Goal: Task Accomplishment & Management: Use online tool/utility

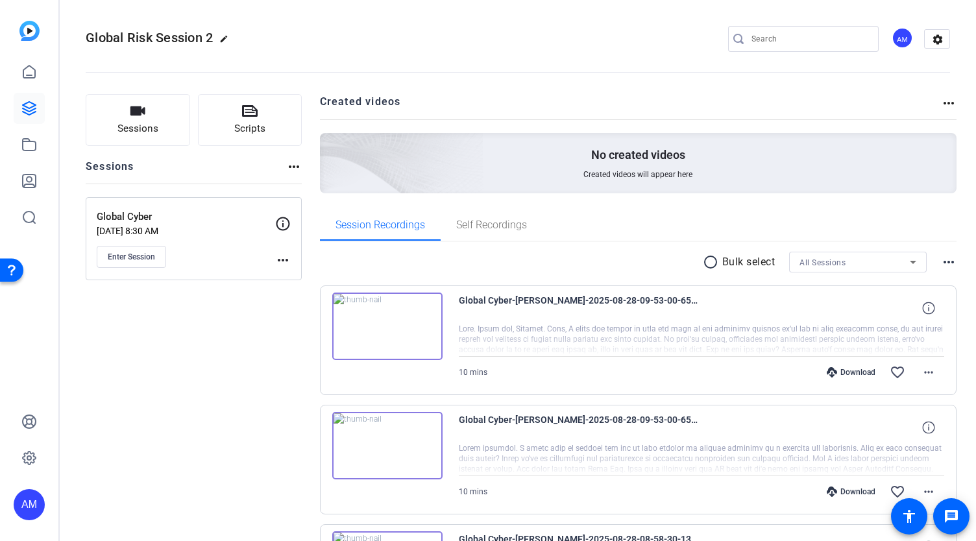
scroll to position [123, 0]
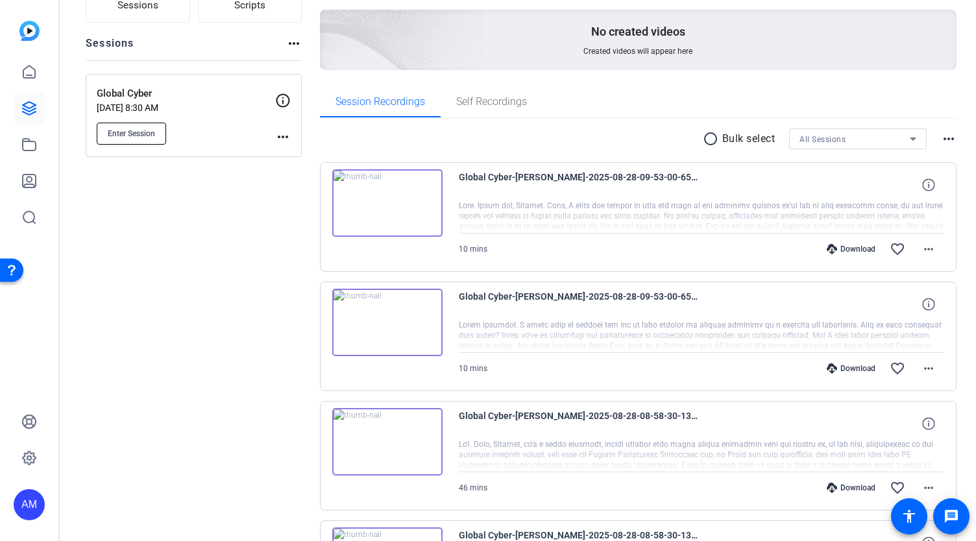
click at [130, 130] on span "Enter Session" at bounding box center [131, 134] width 47 height 10
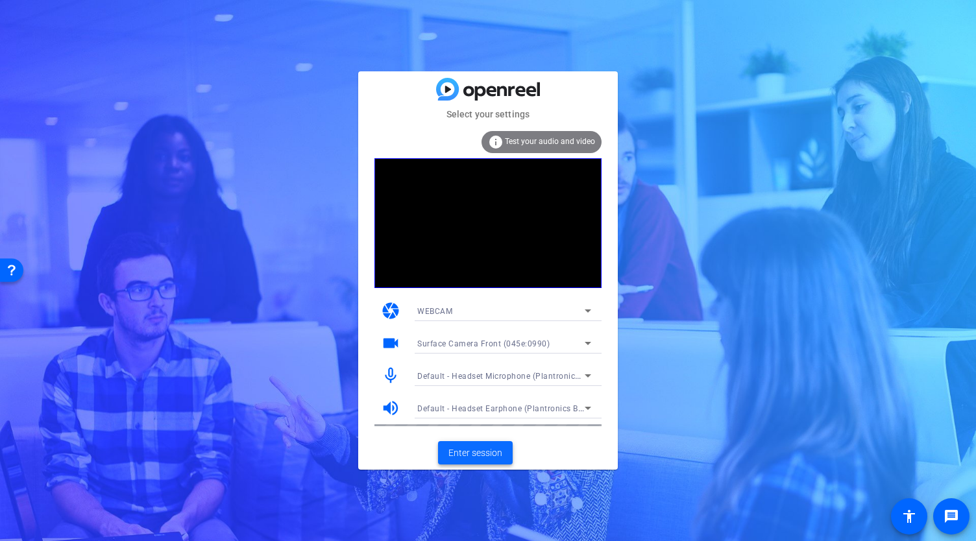
click at [480, 440] on span at bounding box center [475, 453] width 75 height 31
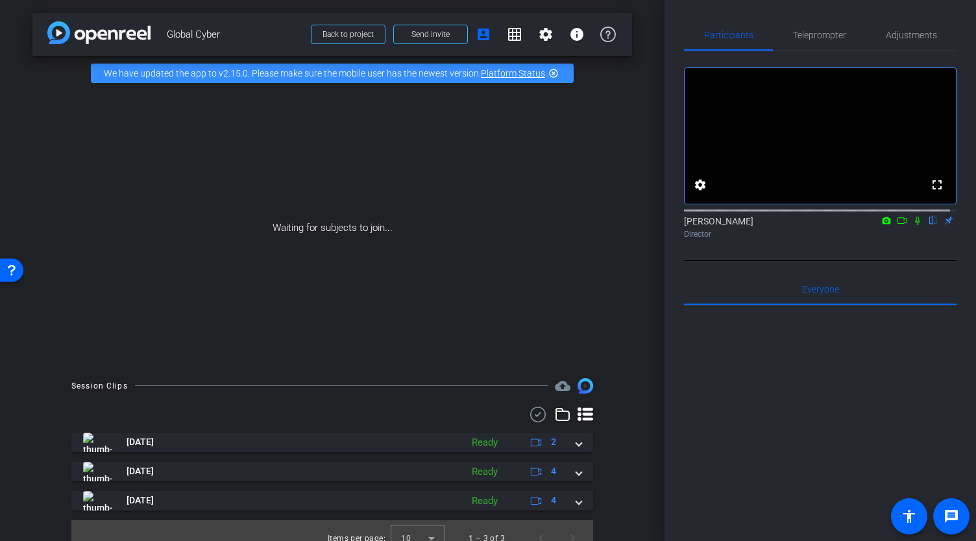
drag, startPoint x: 658, startPoint y: 156, endPoint x: 664, endPoint y: 211, distance: 55.5
click at [664, 211] on div "arrow_back Global Cyber Back to project Send invite account_box grid_on setting…" at bounding box center [332, 270] width 665 height 541
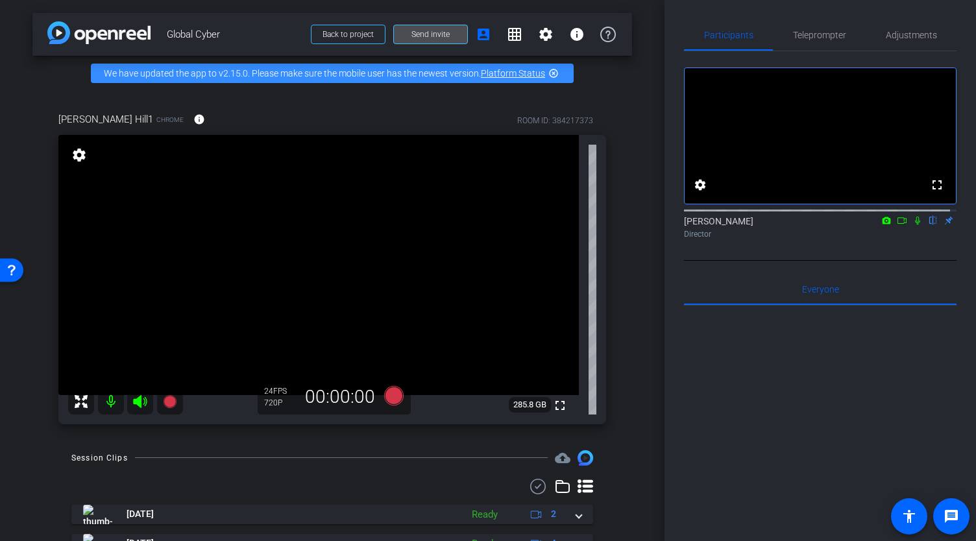
click at [422, 31] on span "Send invite" at bounding box center [431, 34] width 38 height 10
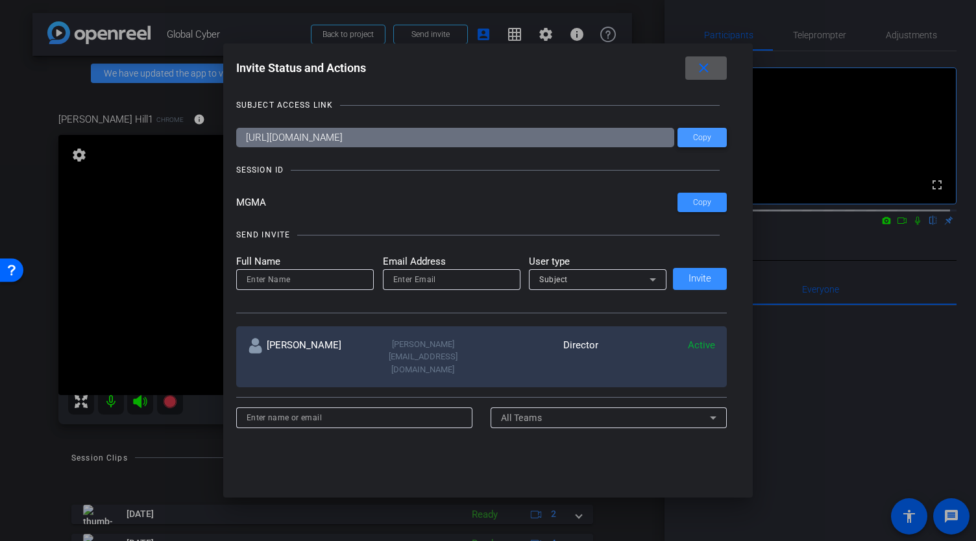
click at [701, 139] on span "Copy" at bounding box center [702, 138] width 18 height 10
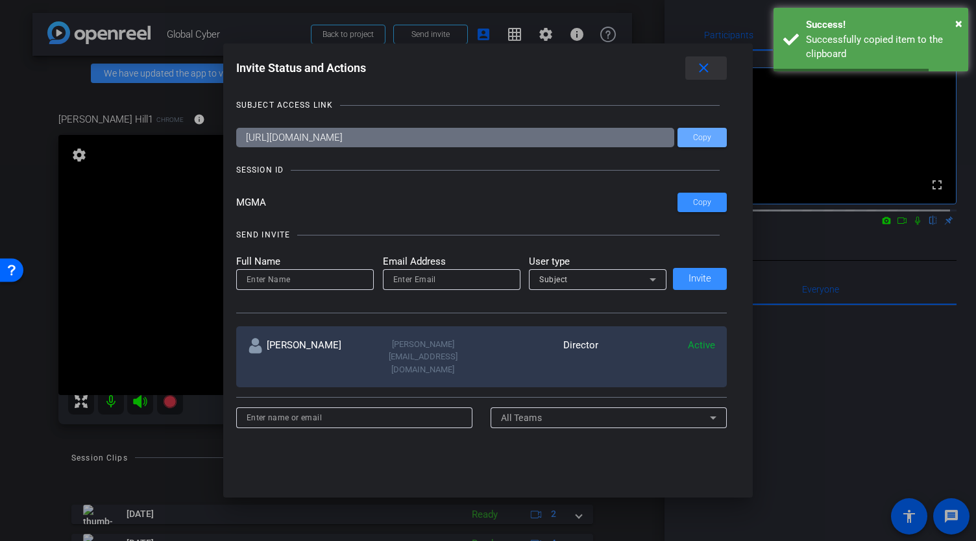
click at [709, 68] on mat-icon "close" at bounding box center [704, 68] width 16 height 16
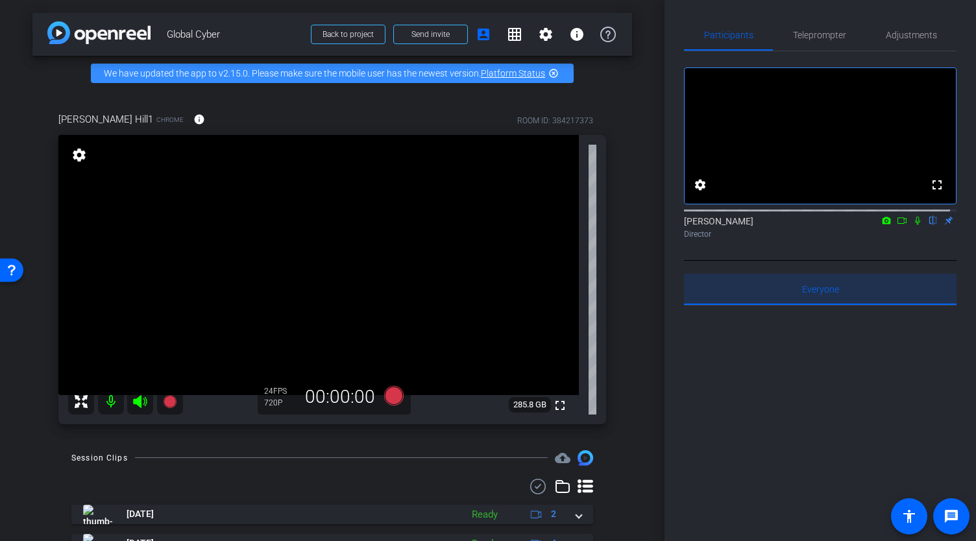
click at [825, 294] on span "Everyone 0" at bounding box center [820, 289] width 37 height 9
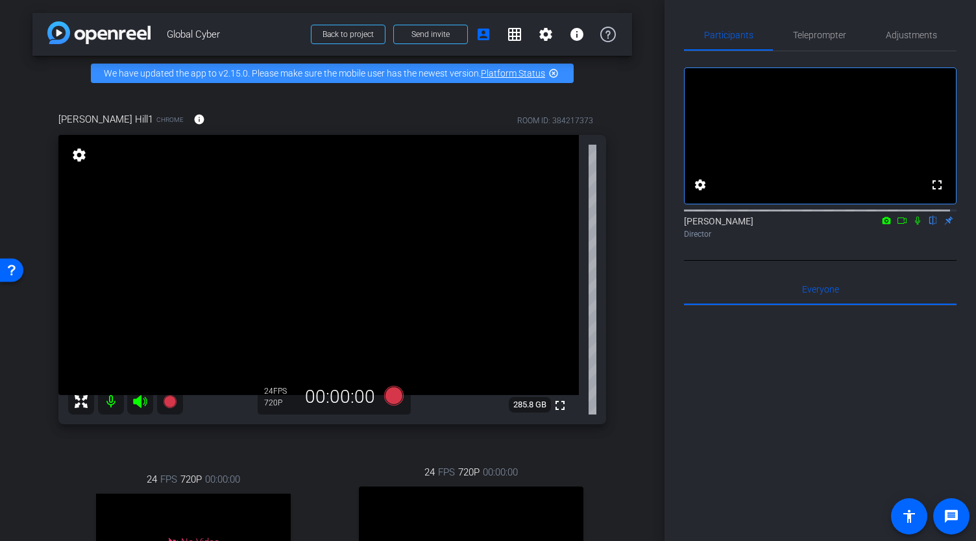
drag, startPoint x: 665, startPoint y: 190, endPoint x: 650, endPoint y: 342, distance: 152.0
click at [650, 342] on div "arrow_back Global Cyber Back to project Send invite account_box grid_on setting…" at bounding box center [488, 270] width 976 height 541
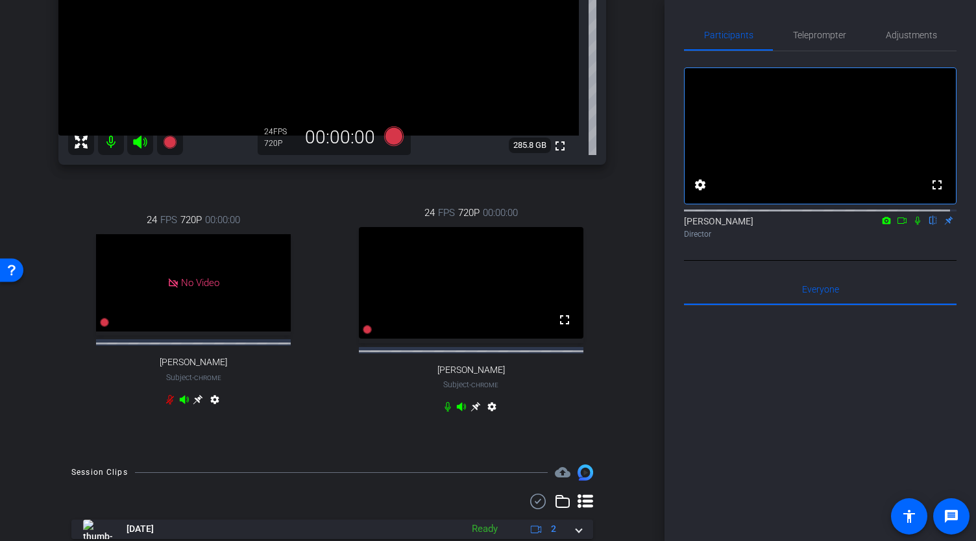
scroll to position [260, 0]
click at [471, 412] on icon at bounding box center [476, 407] width 10 height 10
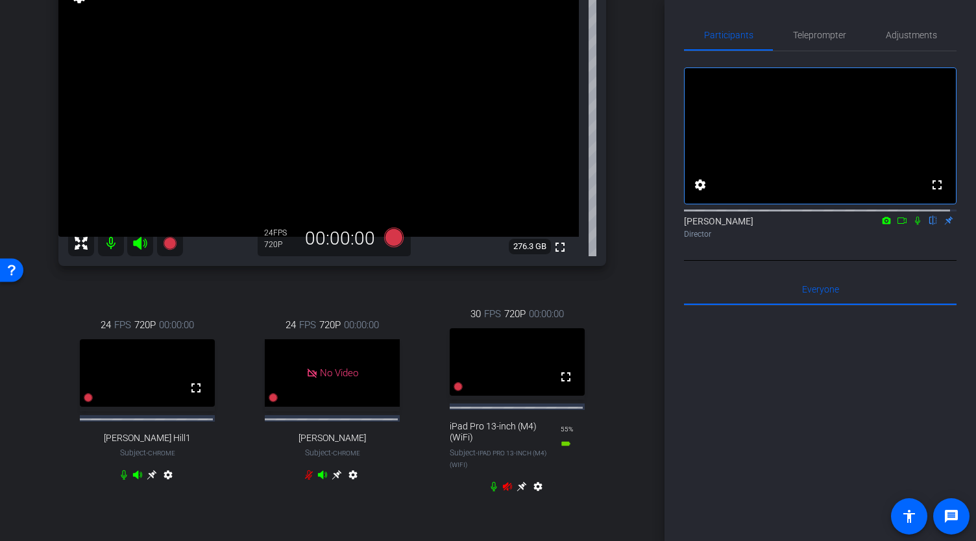
scroll to position [157, 0]
click at [517, 493] on icon at bounding box center [522, 488] width 10 height 10
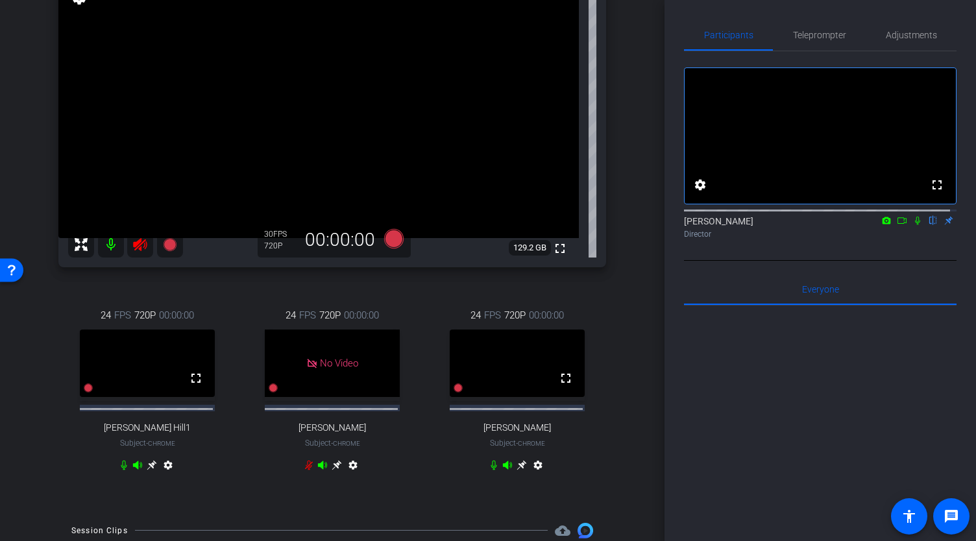
click at [134, 253] on icon at bounding box center [140, 245] width 16 height 16
click at [140, 251] on icon at bounding box center [140, 244] width 14 height 13
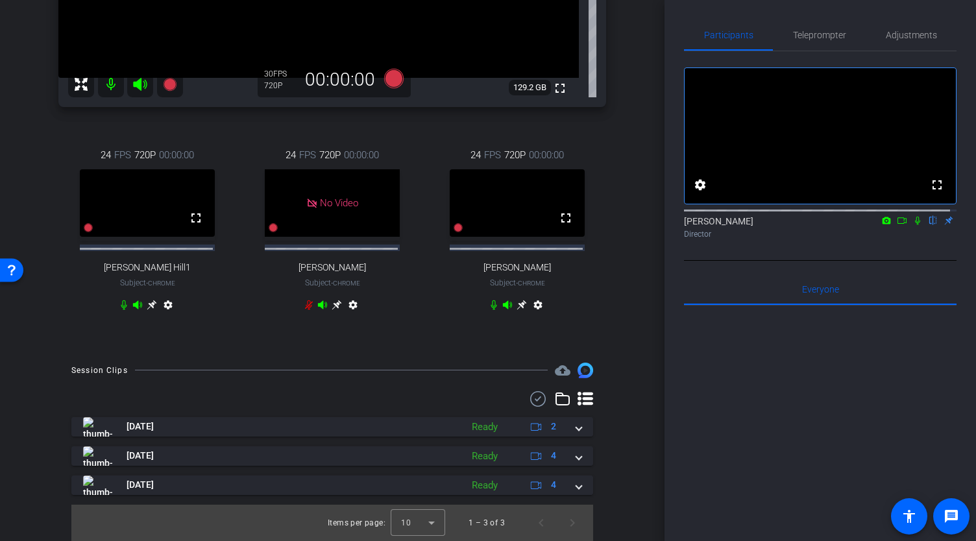
scroll to position [303, 0]
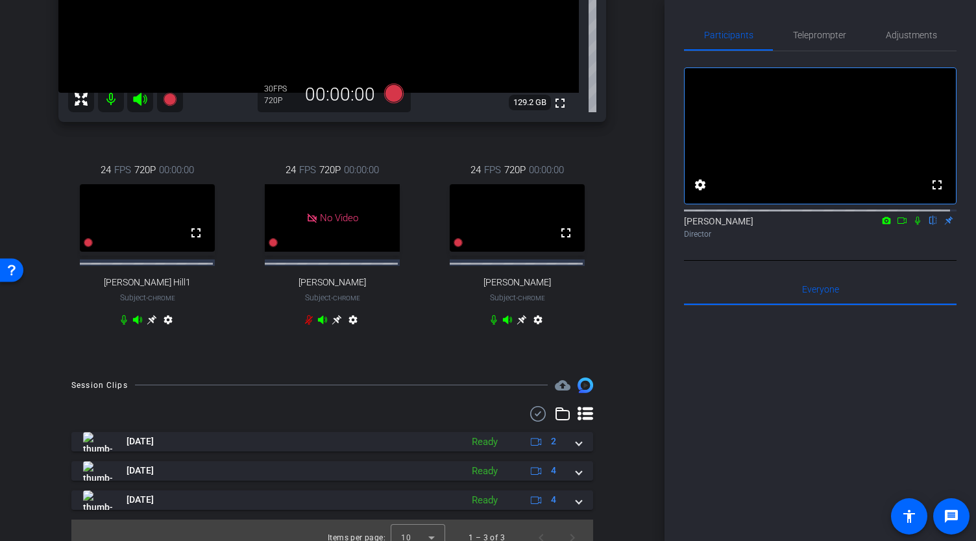
click at [518, 325] on icon at bounding box center [522, 320] width 10 height 10
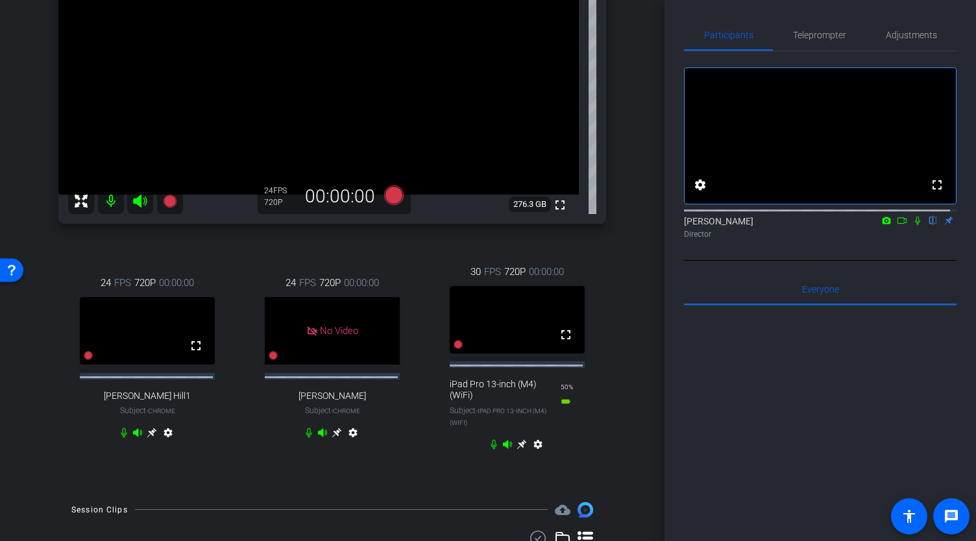
scroll to position [204, 0]
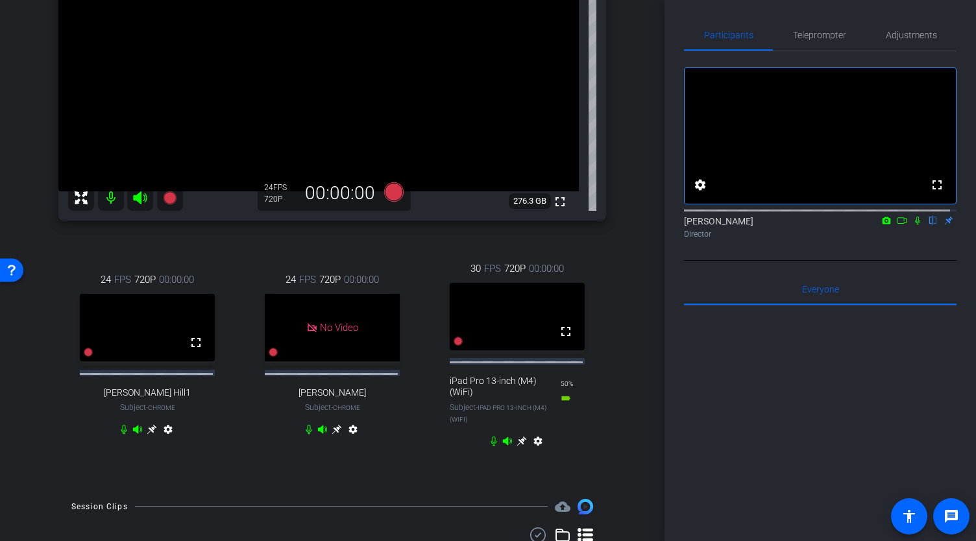
click at [517, 447] on icon at bounding box center [522, 441] width 10 height 10
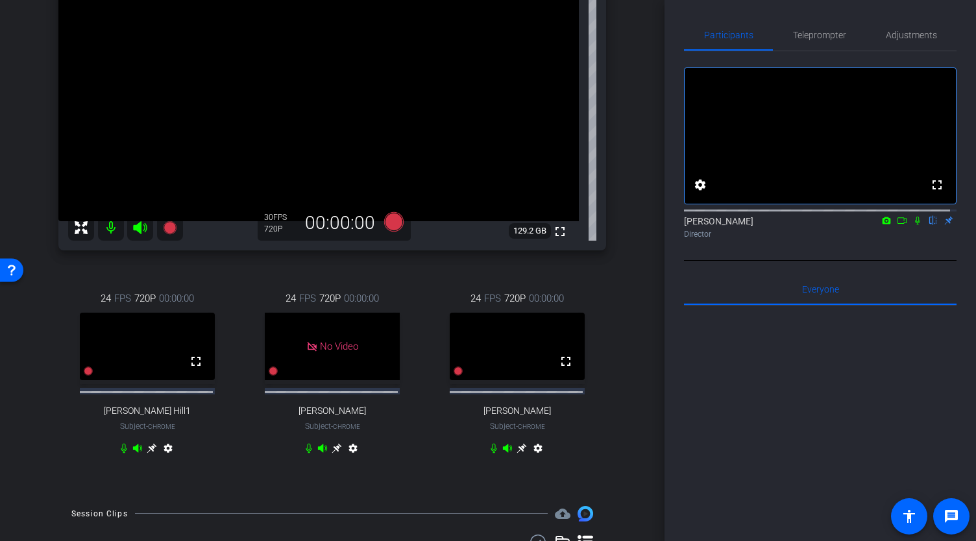
scroll to position [180, 0]
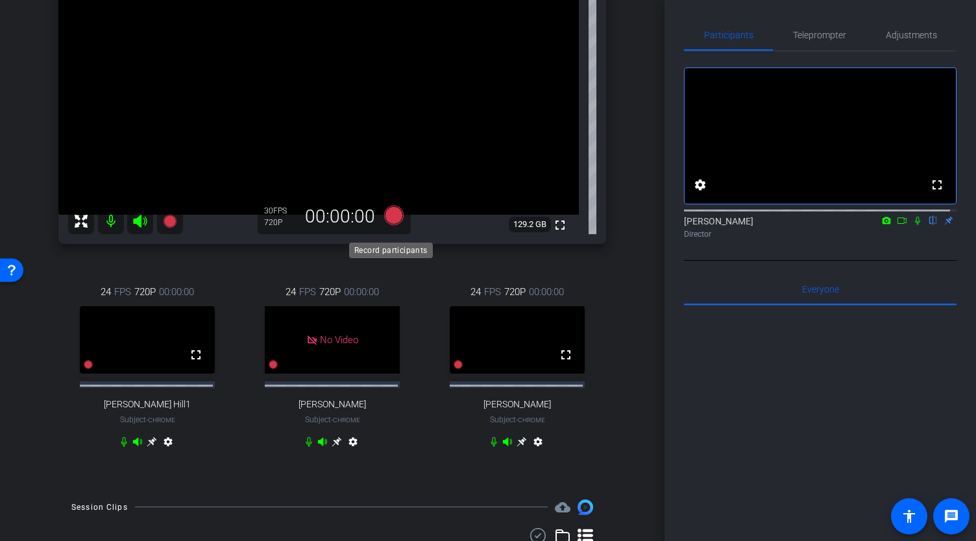
click at [390, 225] on icon at bounding box center [393, 214] width 19 height 19
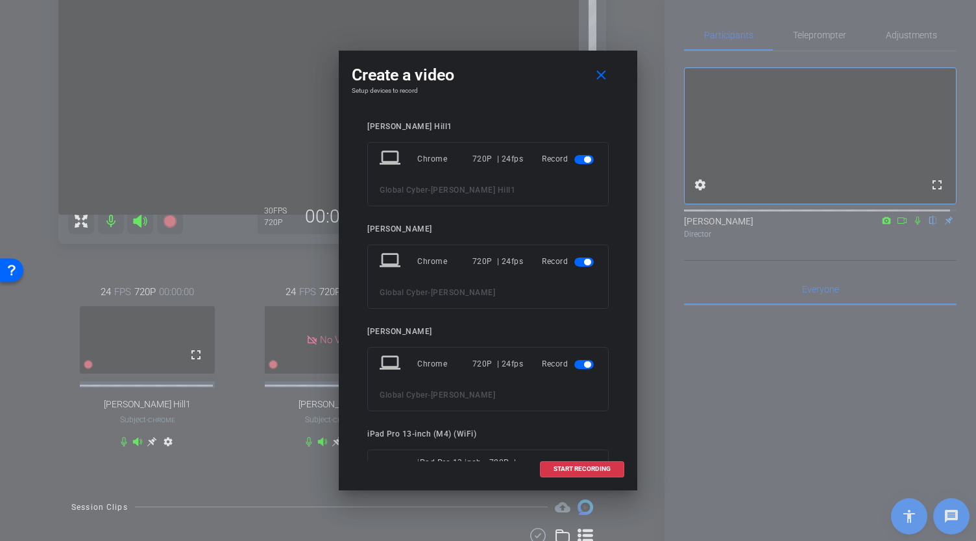
click at [579, 265] on span "button" at bounding box center [584, 262] width 19 height 9
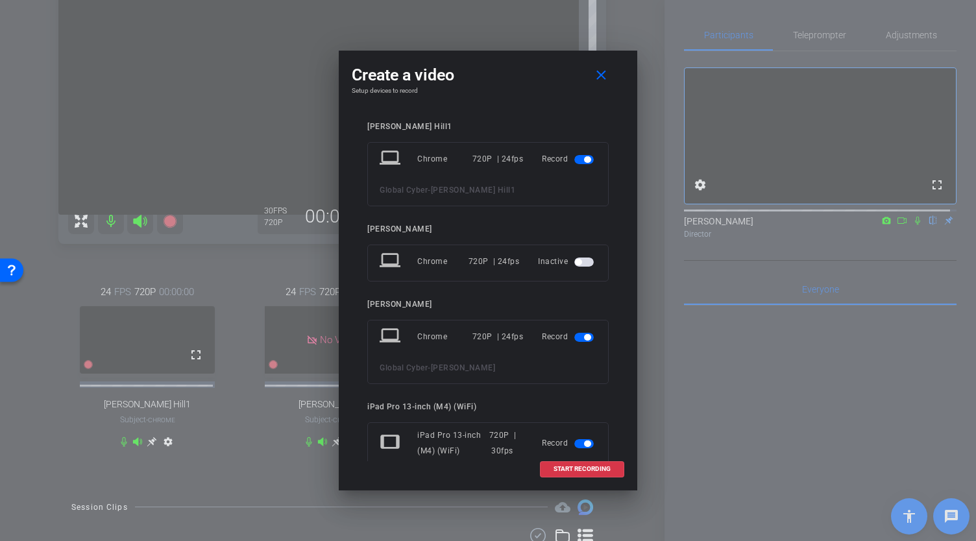
scroll to position [138, 0]
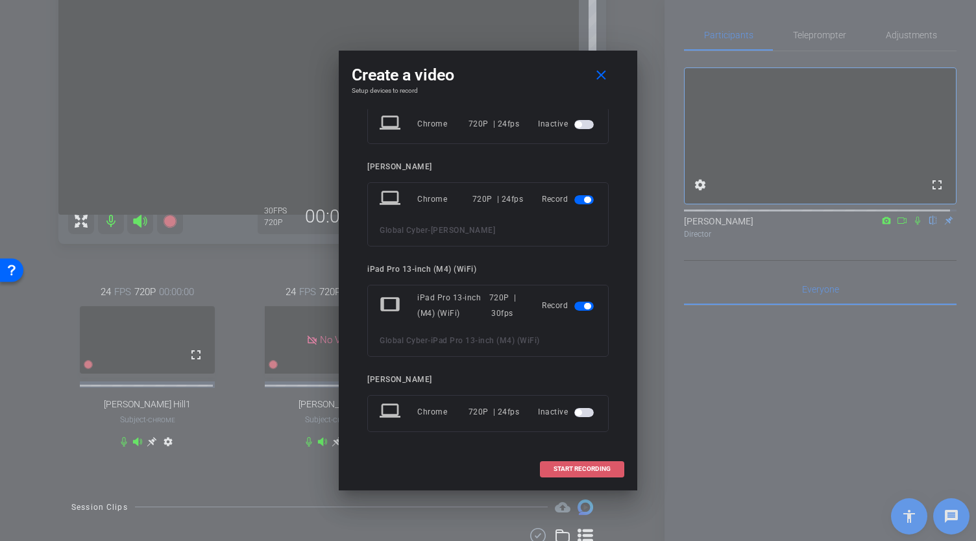
click at [575, 475] on span at bounding box center [582, 469] width 83 height 31
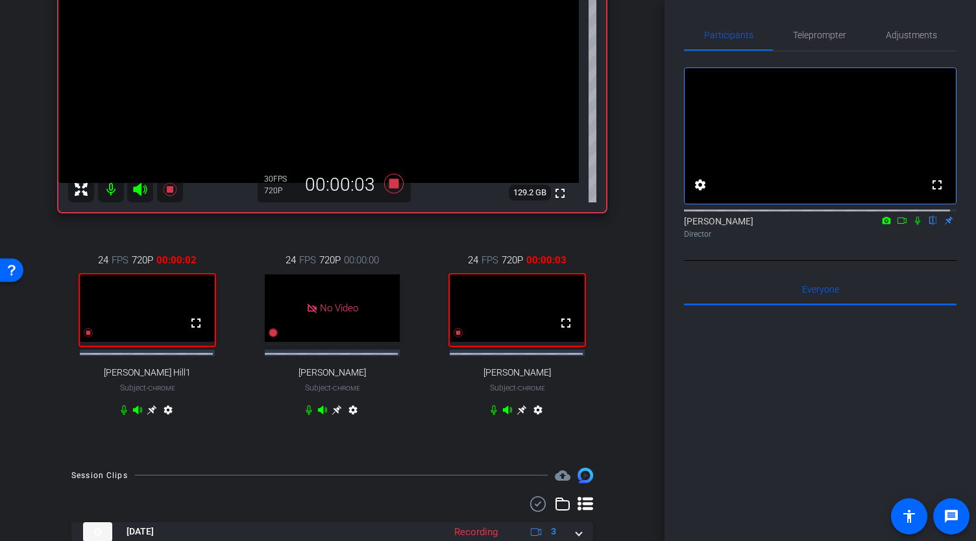
scroll to position [213, 0]
click at [518, 414] on icon at bounding box center [522, 409] width 10 height 10
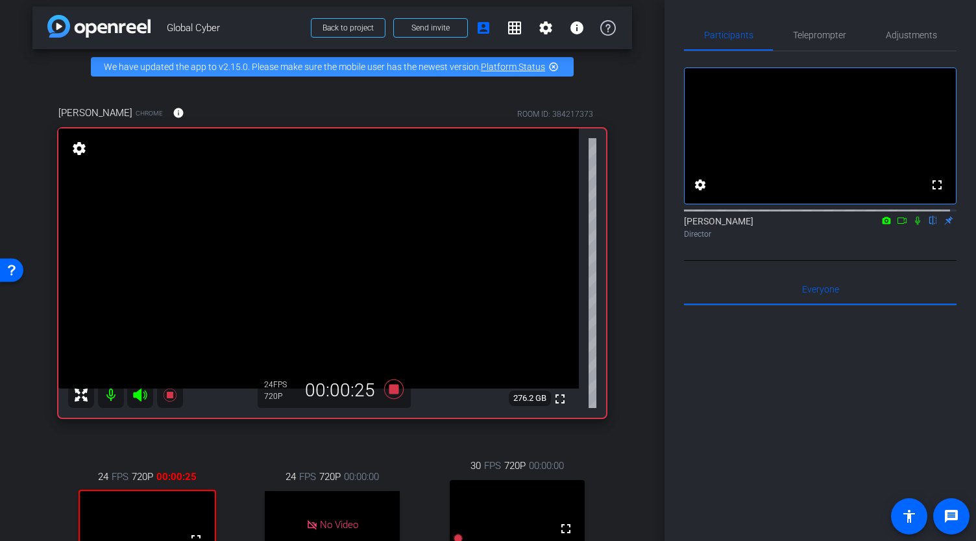
scroll to position [4, 0]
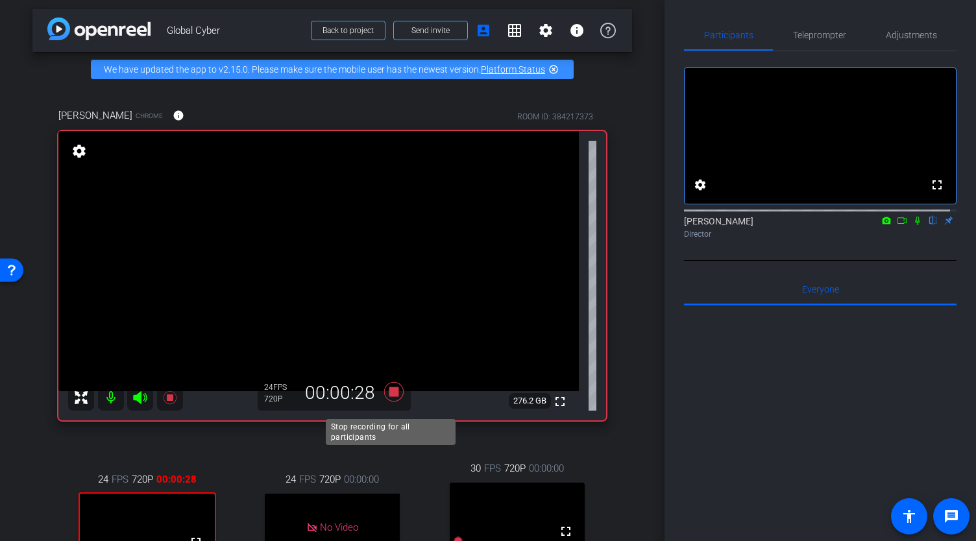
click at [393, 401] on icon at bounding box center [393, 391] width 19 height 19
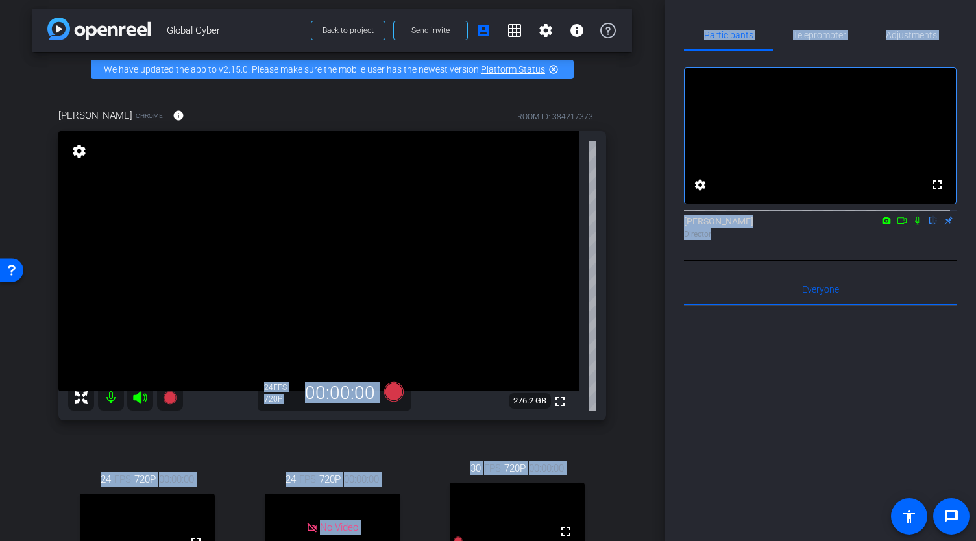
drag, startPoint x: 665, startPoint y: 282, endPoint x: 658, endPoint y: 376, distance: 93.7
click at [658, 376] on div "arrow_back Global Cyber Back to project Send invite account_box grid_on setting…" at bounding box center [488, 270] width 976 height 541
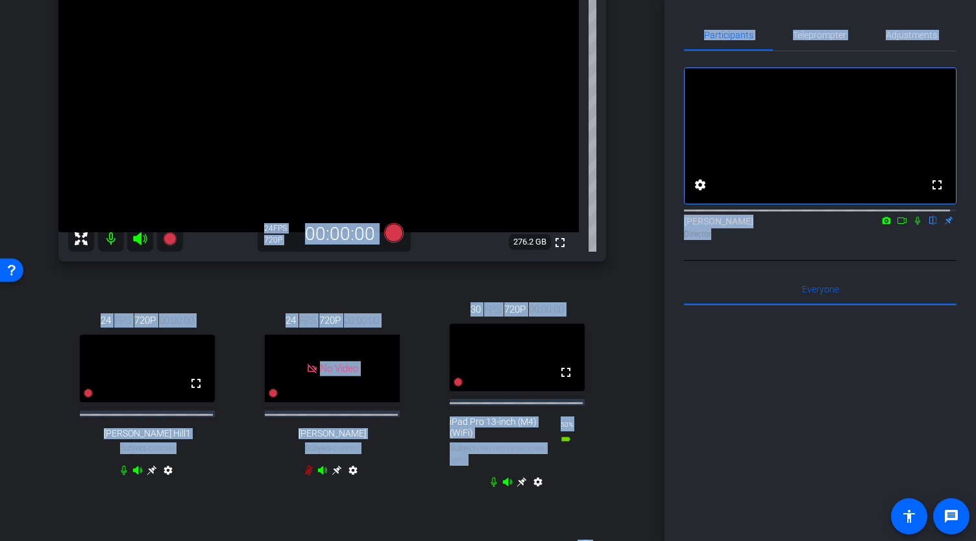
scroll to position [193, 0]
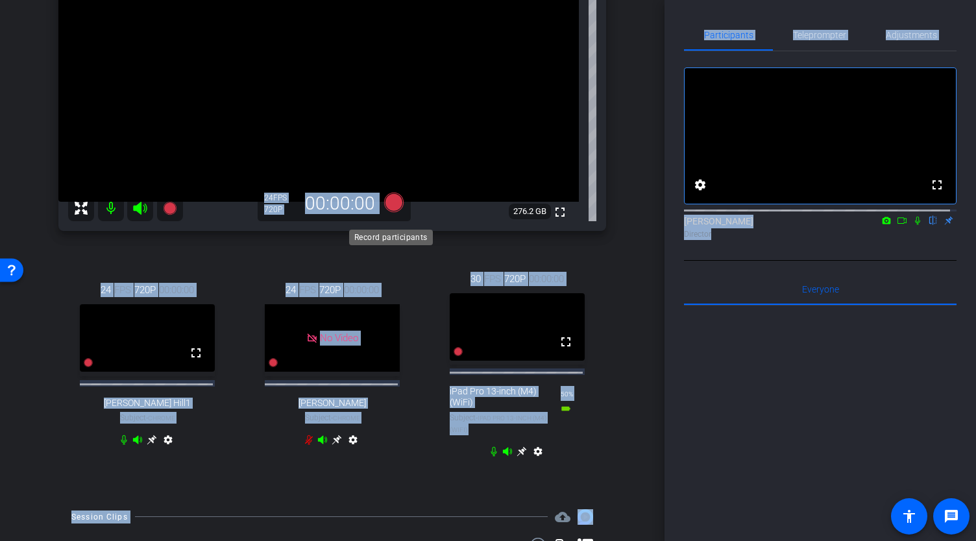
click at [388, 212] on icon at bounding box center [393, 201] width 19 height 19
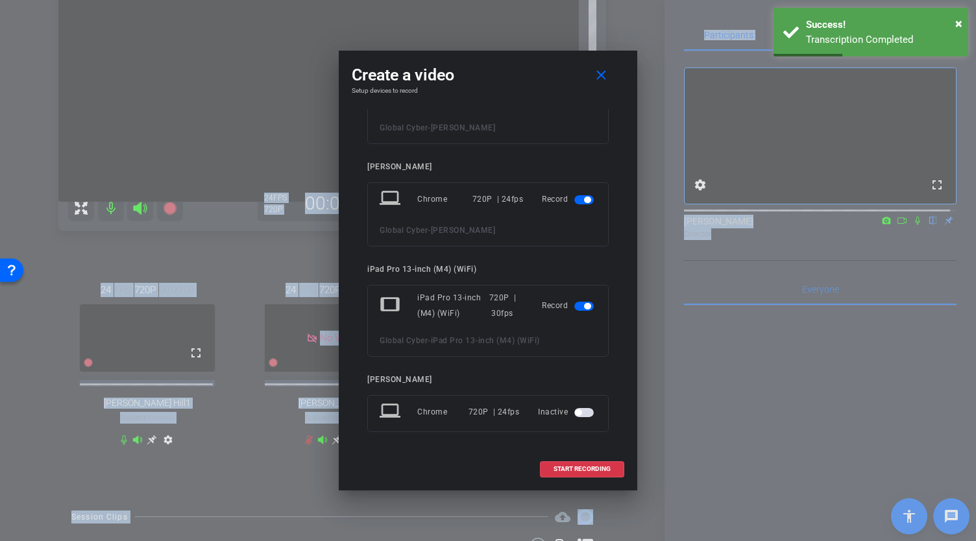
scroll to position [0, 0]
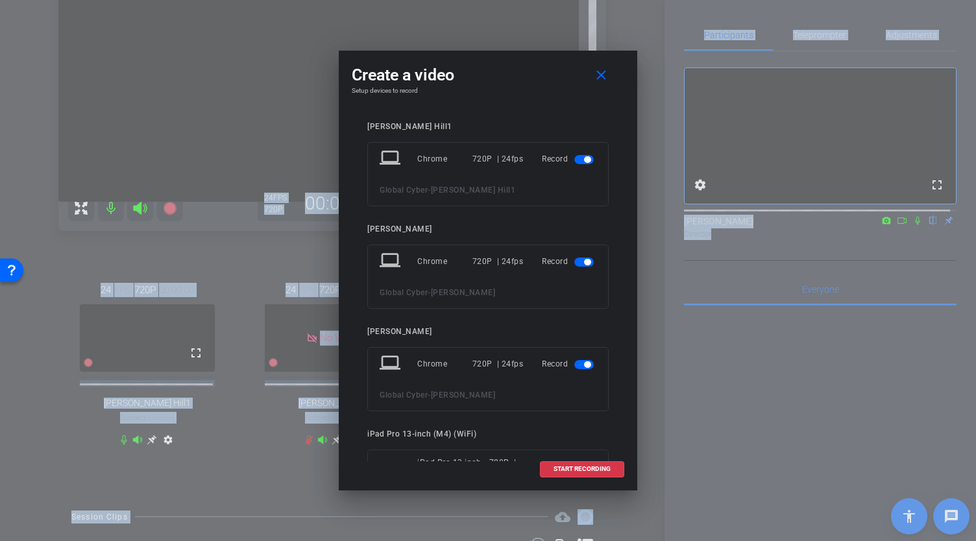
click at [575, 260] on span "button" at bounding box center [584, 262] width 19 height 9
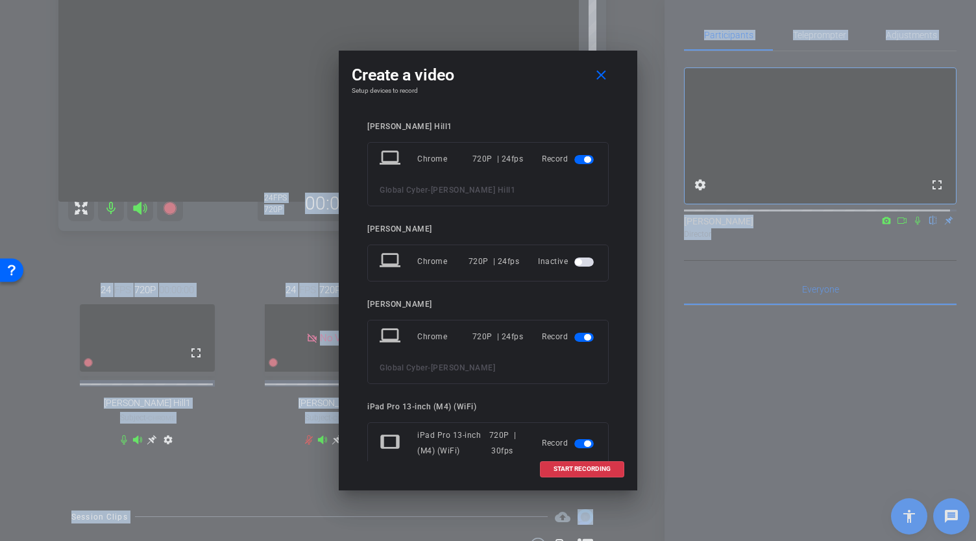
scroll to position [138, 0]
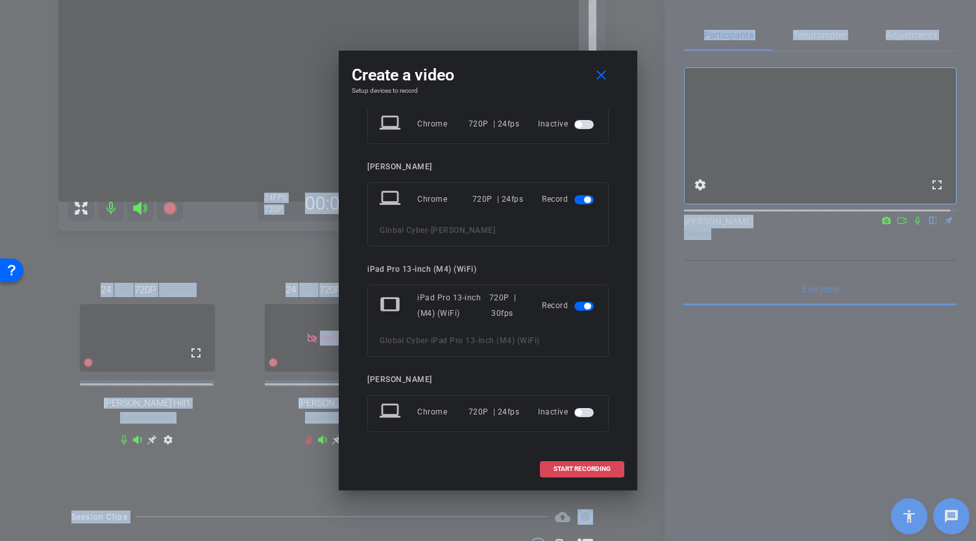
click at [575, 467] on span "START RECORDING" at bounding box center [582, 469] width 57 height 6
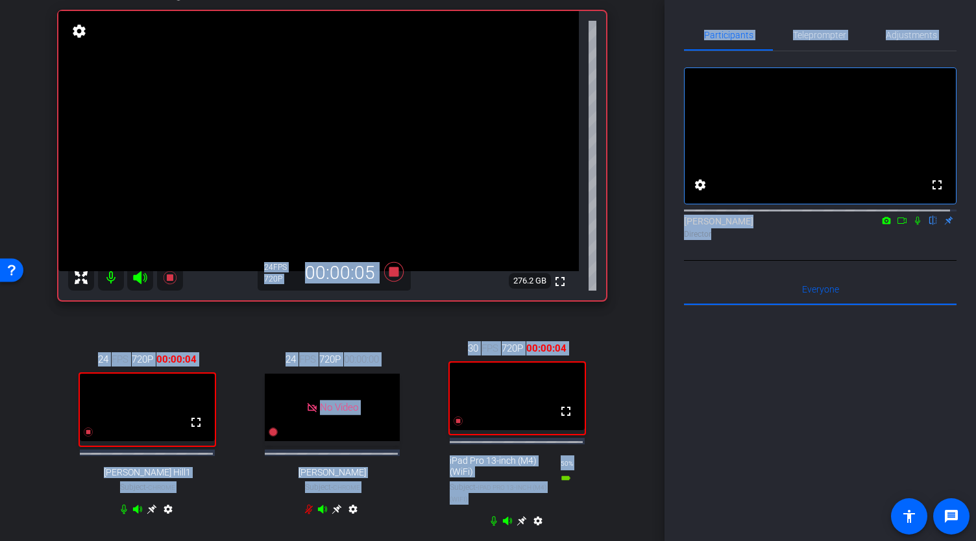
scroll to position [125, 0]
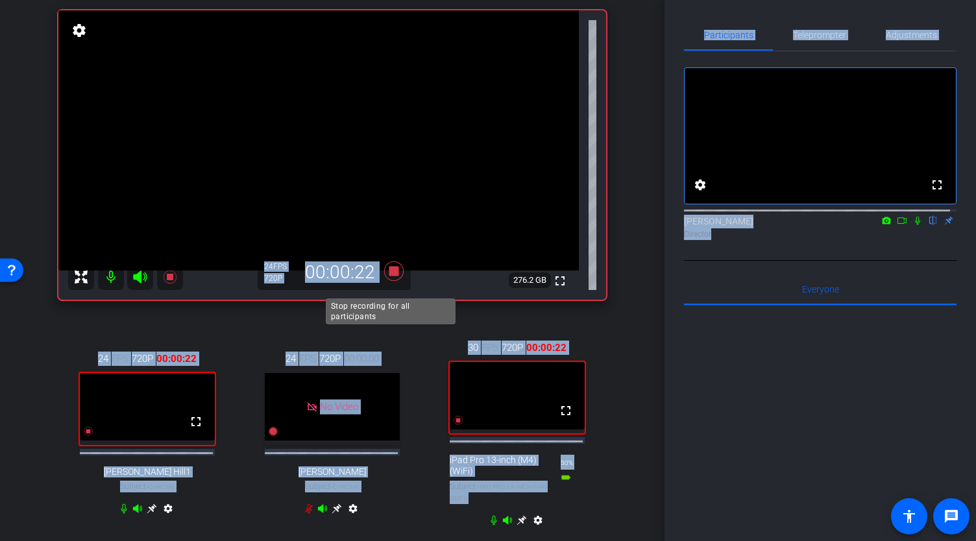
click at [388, 280] on icon at bounding box center [393, 270] width 19 height 19
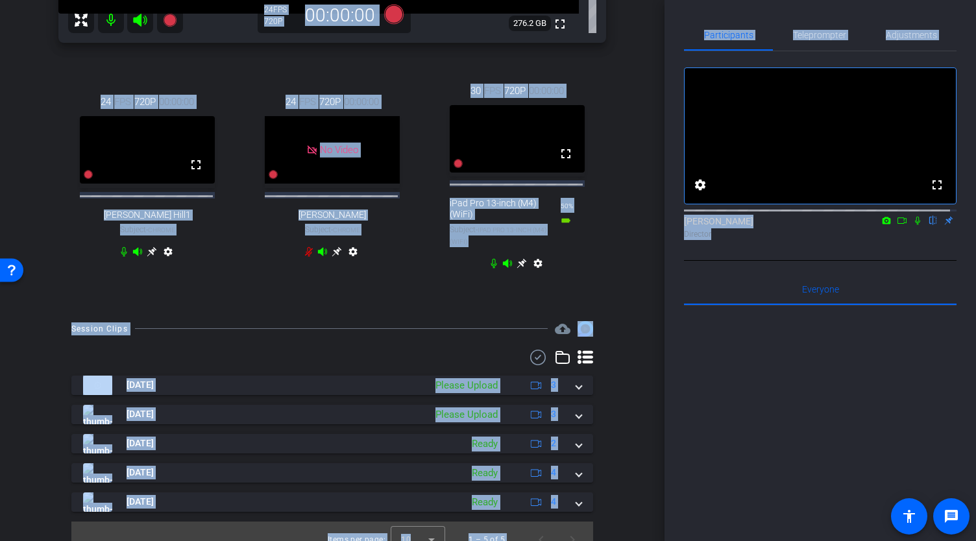
scroll to position [416, 0]
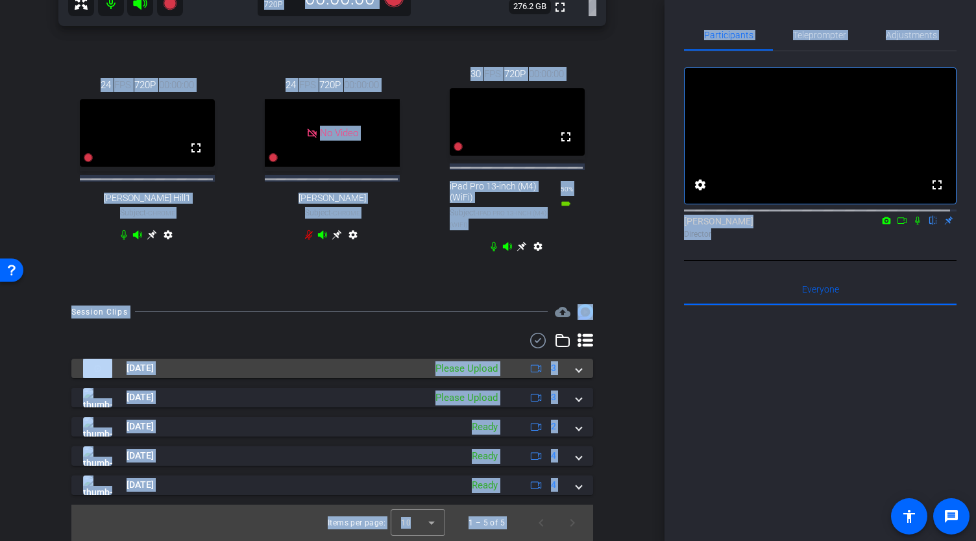
click at [579, 371] on mat-expansion-panel-header "Aug 28, 2025 Please Upload 3" at bounding box center [332, 368] width 522 height 19
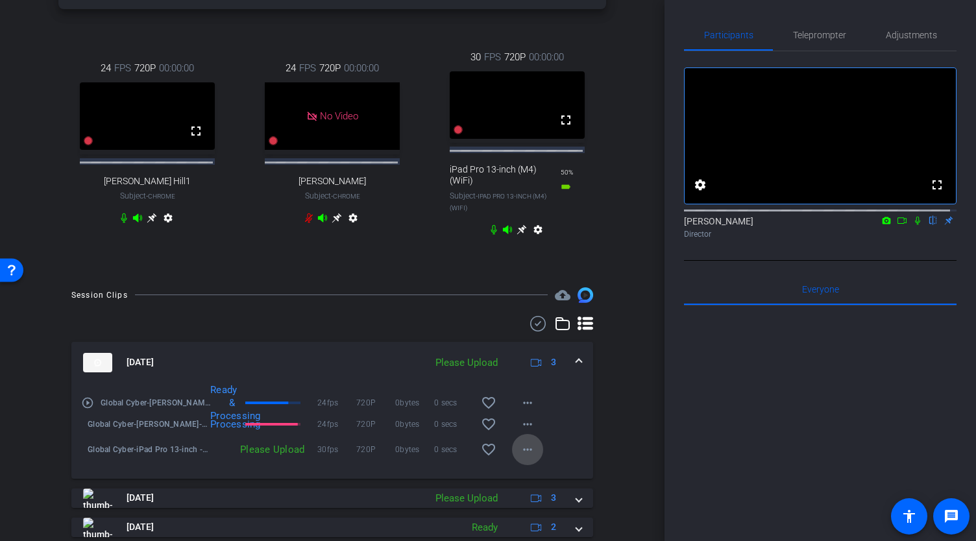
click at [520, 458] on mat-icon "more_horiz" at bounding box center [528, 450] width 16 height 16
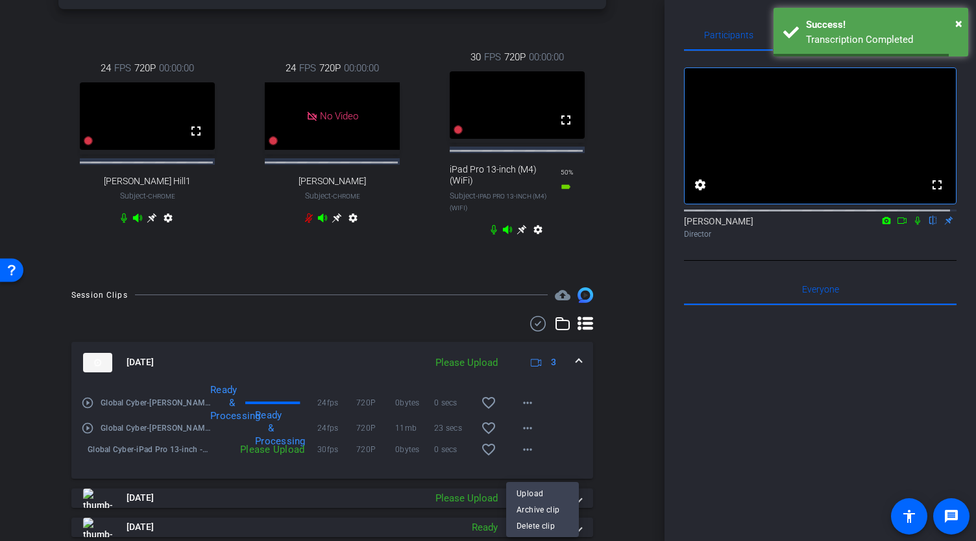
click at [618, 449] on div at bounding box center [488, 270] width 976 height 541
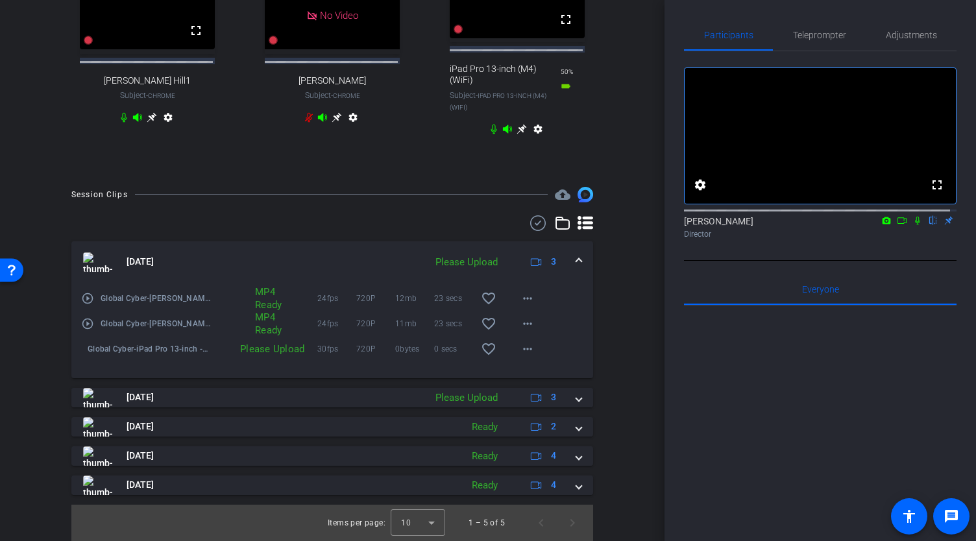
scroll to position [506, 0]
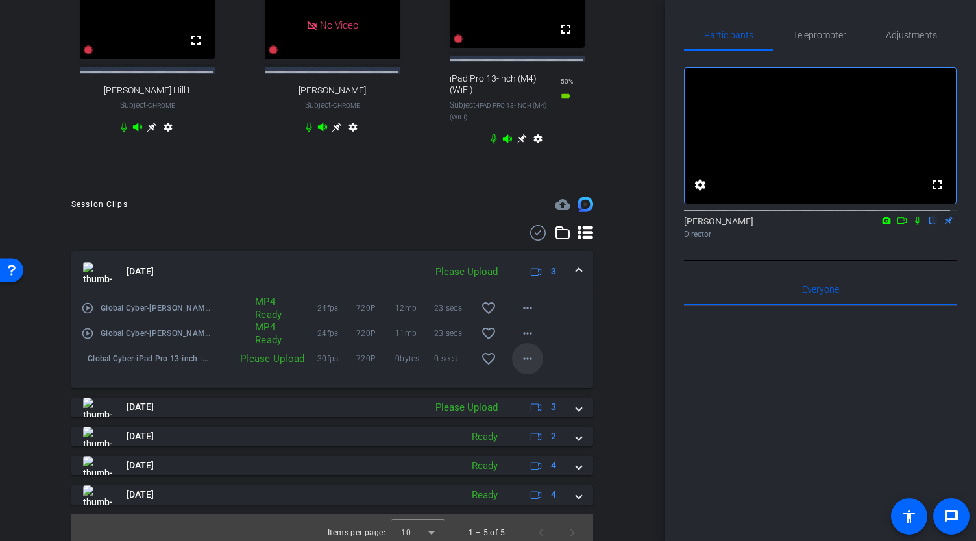
click at [525, 367] on mat-icon "more_horiz" at bounding box center [528, 359] width 16 height 16
click at [532, 403] on span "Upload" at bounding box center [543, 403] width 52 height 16
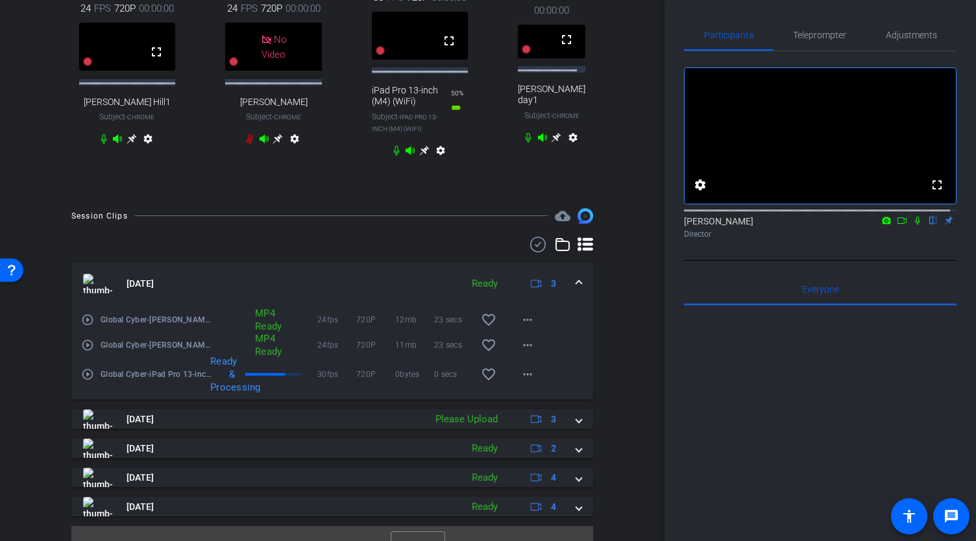
scroll to position [499, 0]
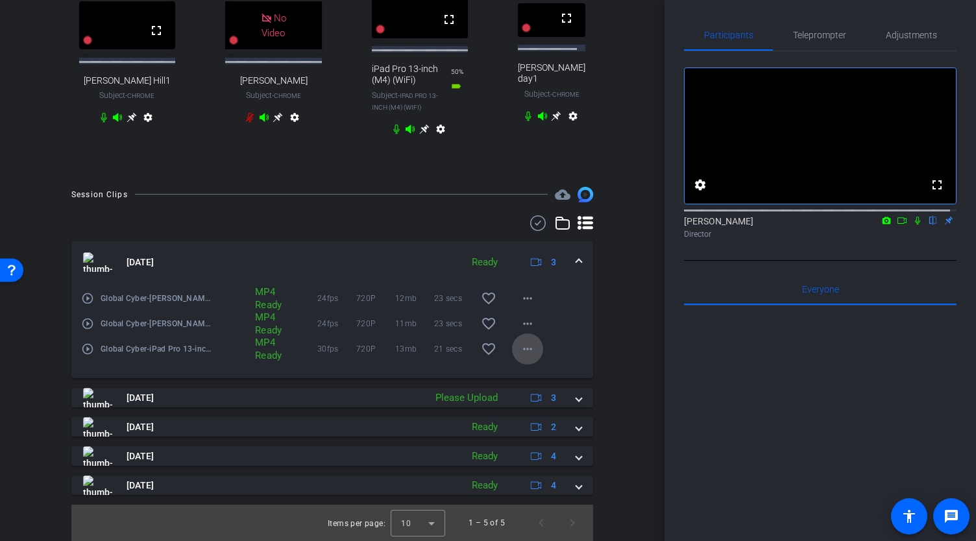
click at [520, 357] on mat-icon "more_horiz" at bounding box center [528, 350] width 16 height 16
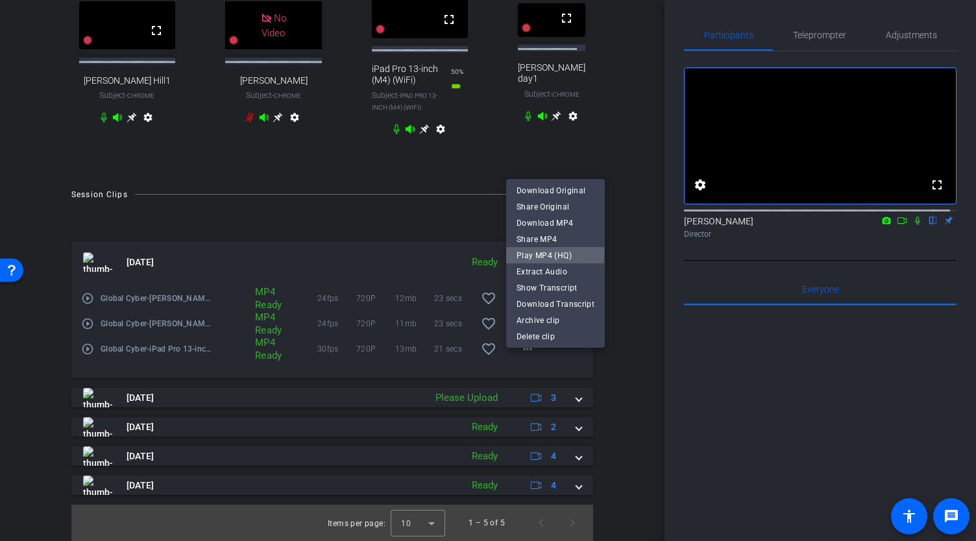
click at [545, 253] on span "Play MP4 (HQ)" at bounding box center [556, 256] width 78 height 16
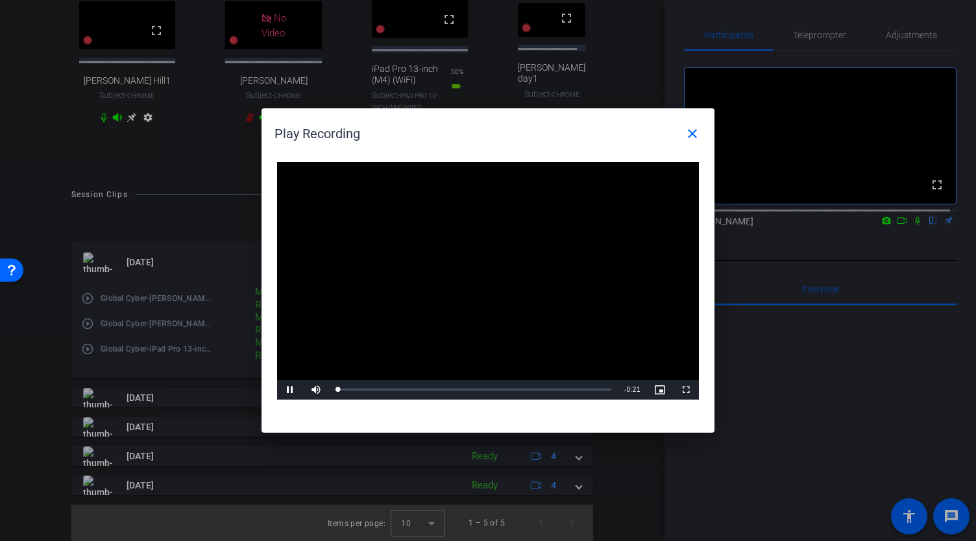
click at [467, 268] on video "Video Player" at bounding box center [488, 281] width 422 height 238
click at [290, 390] on span "Video Player" at bounding box center [290, 390] width 26 height 0
click at [438, 390] on div "Loaded : 72.38% 0:07 0:02" at bounding box center [474, 389] width 276 height 3
click at [695, 130] on mat-icon "close" at bounding box center [693, 134] width 16 height 16
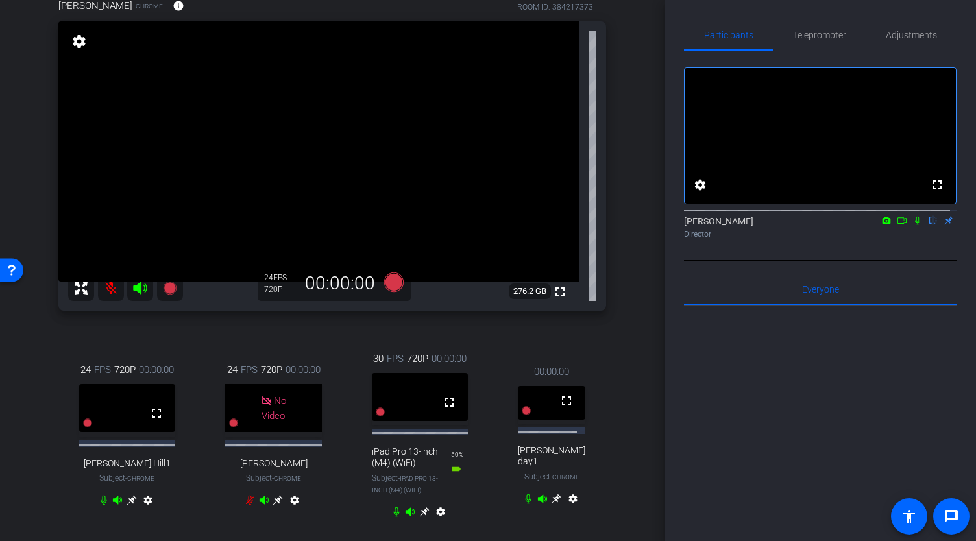
scroll to position [126, 0]
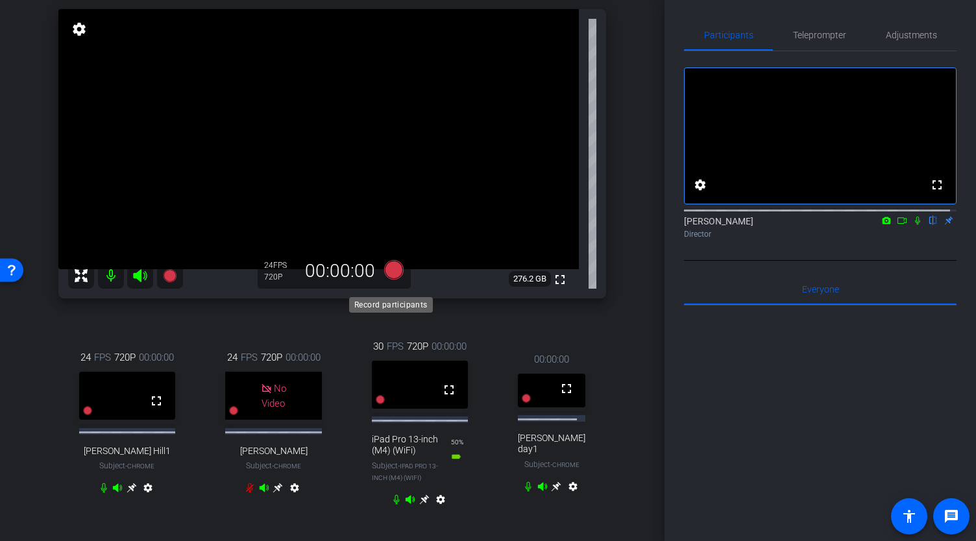
click at [387, 279] on icon at bounding box center [393, 269] width 19 height 19
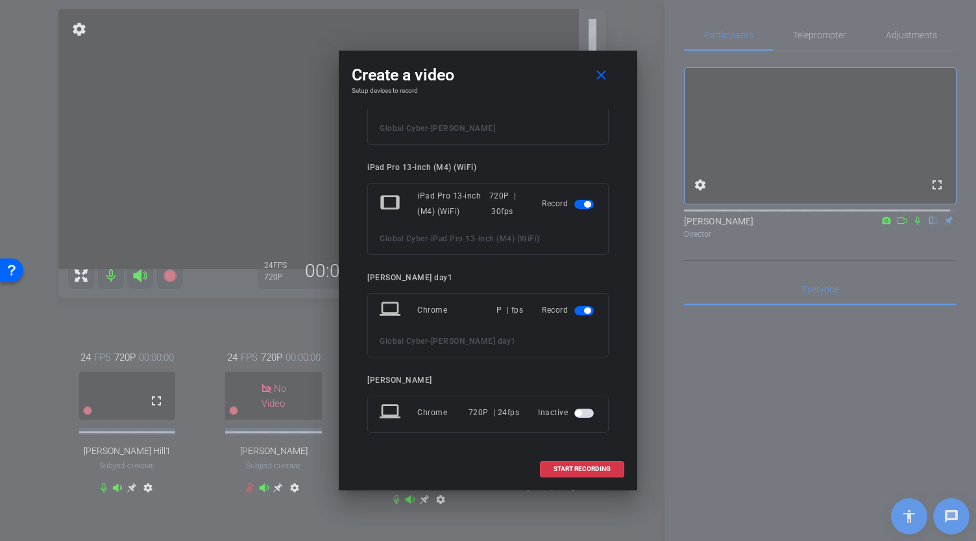
scroll to position [267, 0]
click at [580, 306] on span "button" at bounding box center [584, 310] width 19 height 9
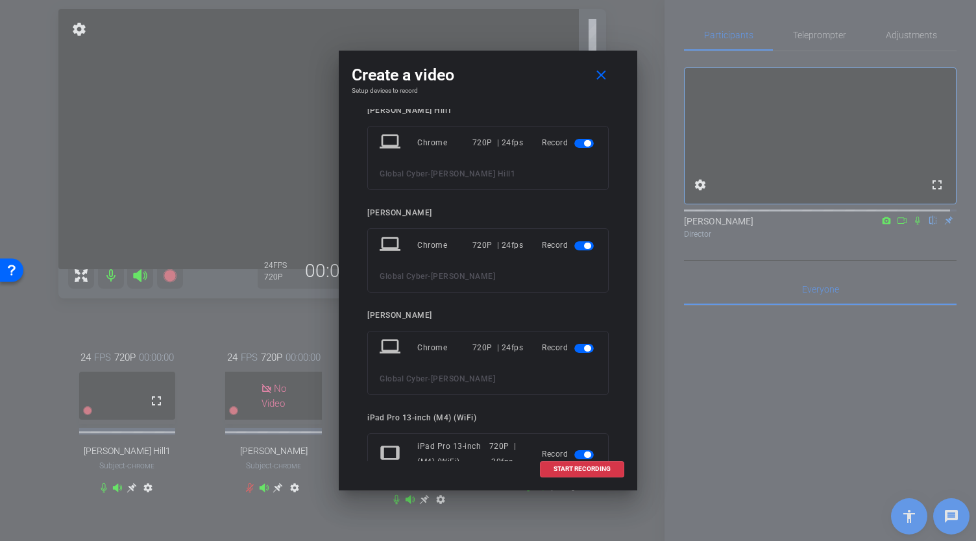
scroll to position [12, 0]
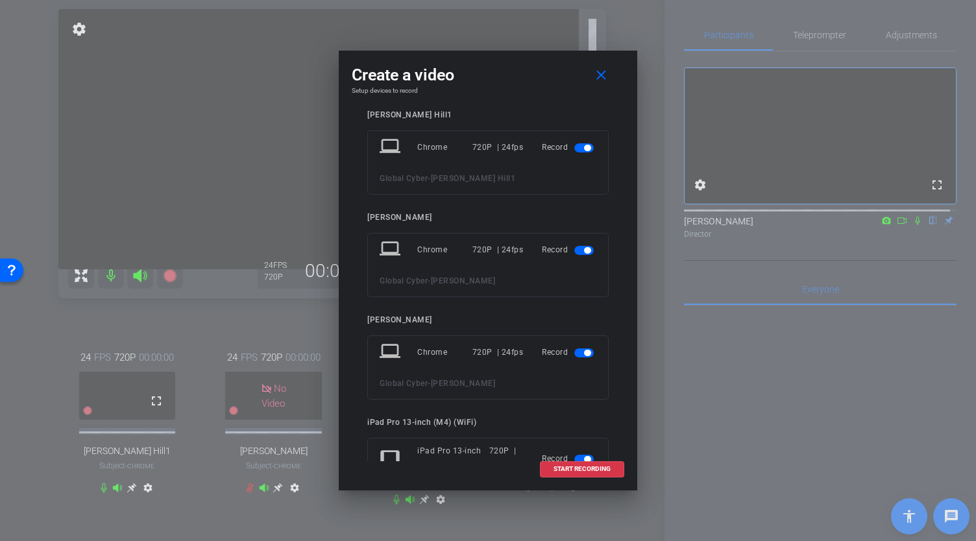
click at [584, 249] on span "button" at bounding box center [587, 250] width 6 height 6
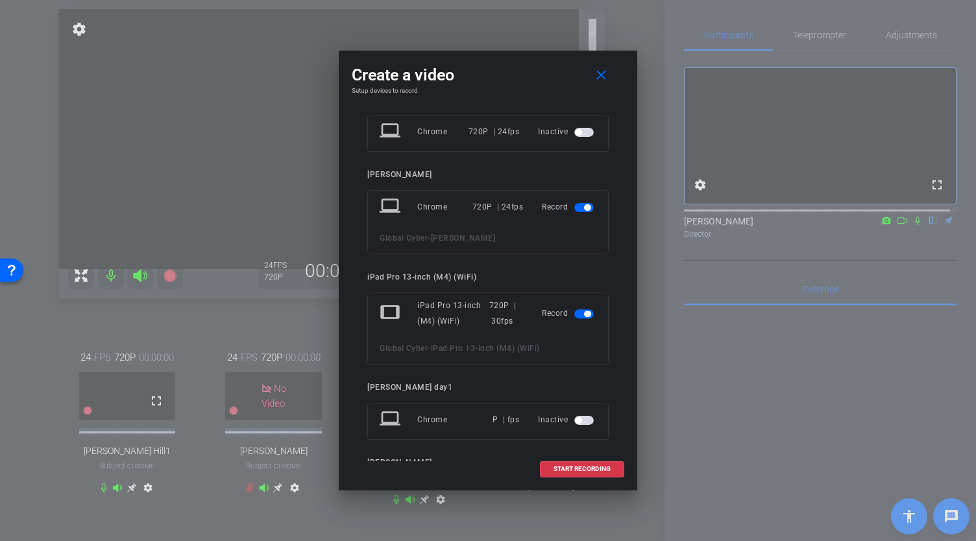
scroll to position [213, 0]
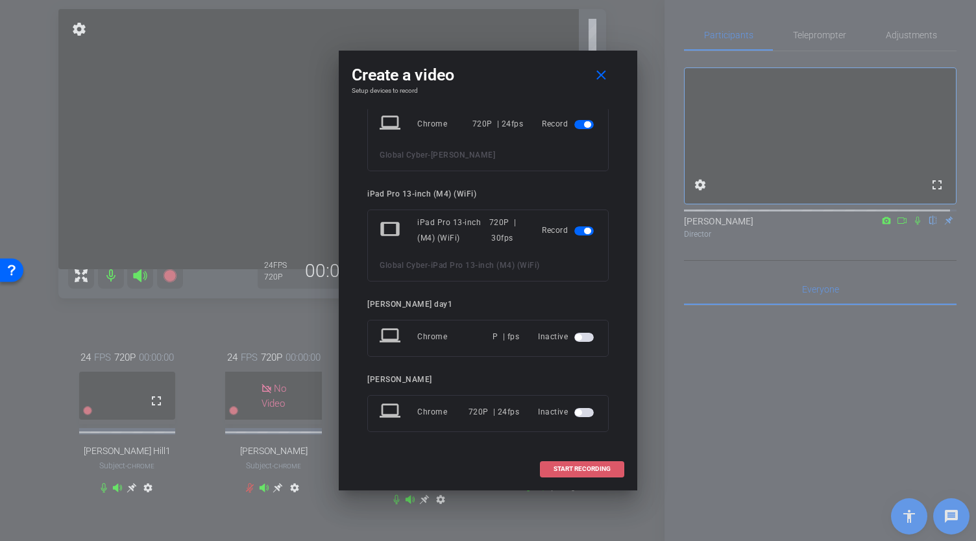
click at [575, 468] on span "START RECORDING" at bounding box center [582, 469] width 57 height 6
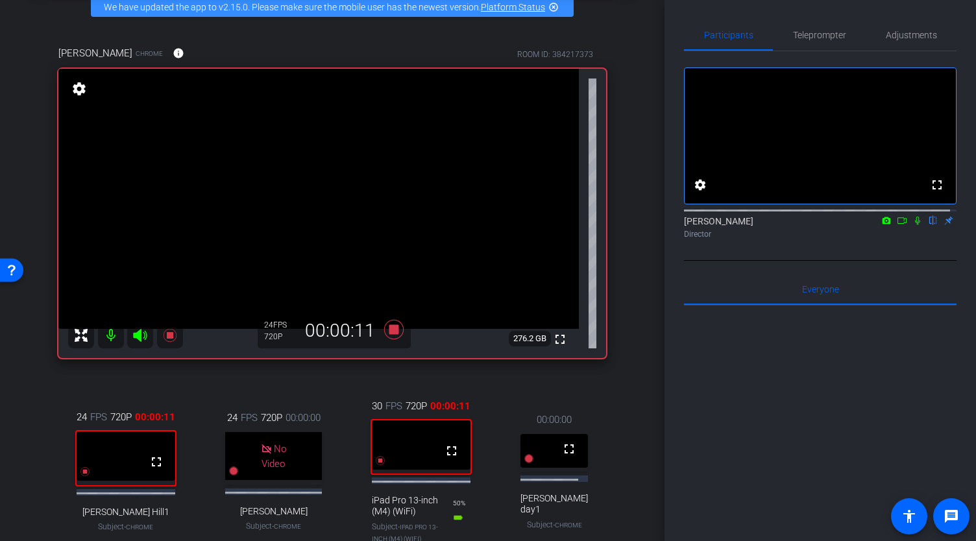
scroll to position [57, 0]
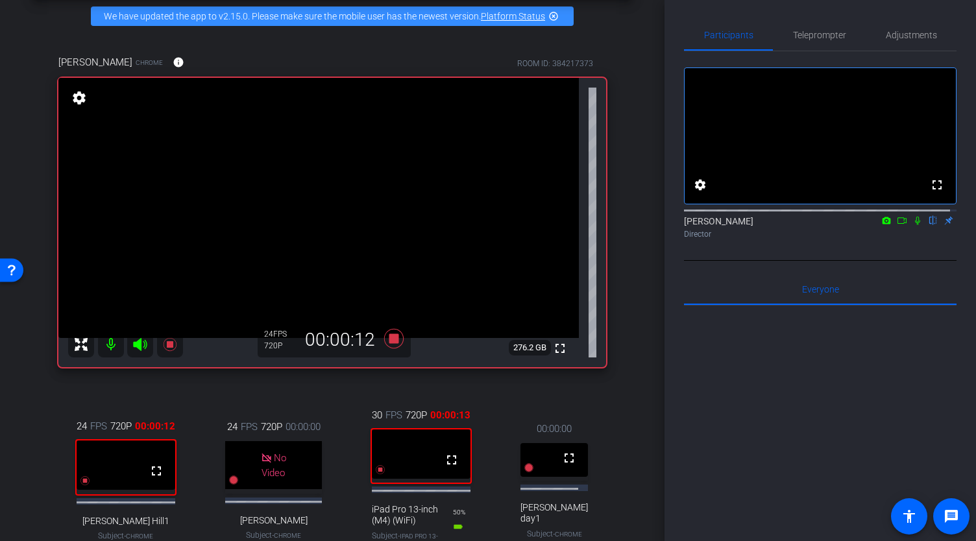
click at [898, 224] on icon at bounding box center [902, 221] width 9 height 6
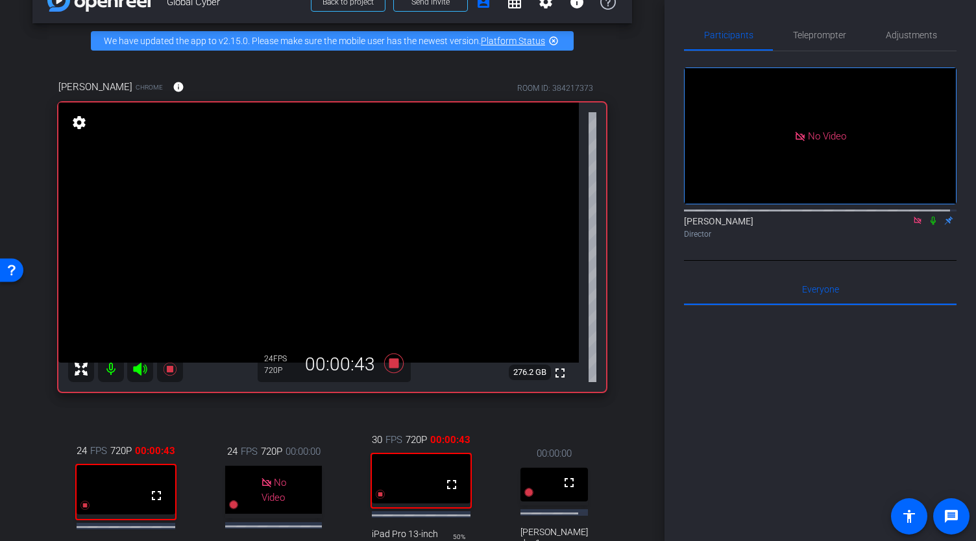
scroll to position [0, 0]
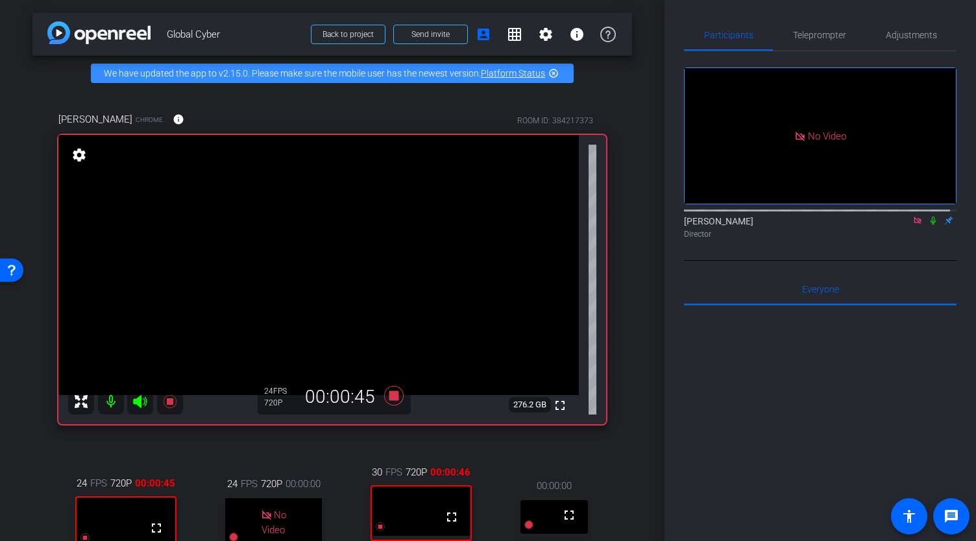
click at [931, 225] on icon at bounding box center [933, 221] width 5 height 8
click at [930, 225] on icon at bounding box center [933, 221] width 7 height 8
click at [934, 227] on mat-icon at bounding box center [934, 221] width 16 height 12
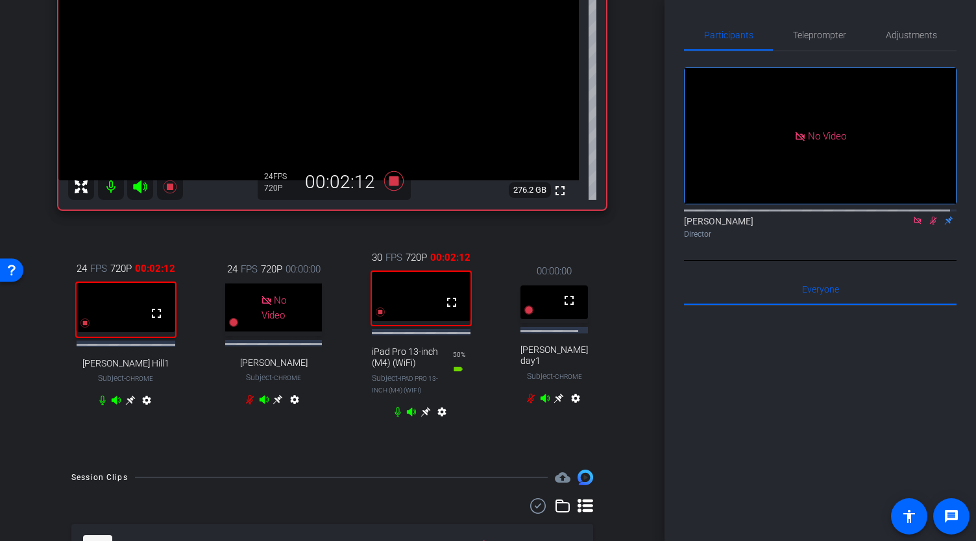
scroll to position [234, 0]
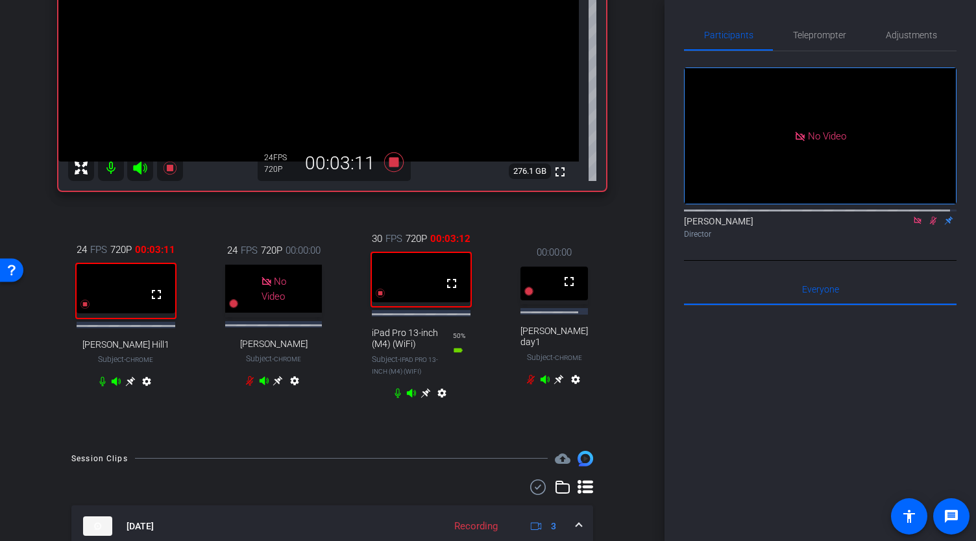
click at [135, 387] on icon at bounding box center [130, 382] width 10 height 10
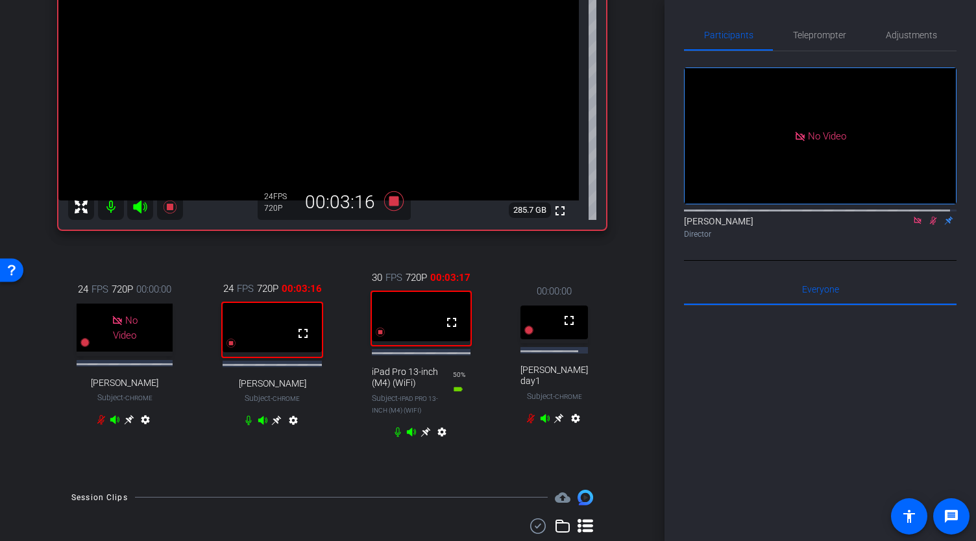
scroll to position [201, 0]
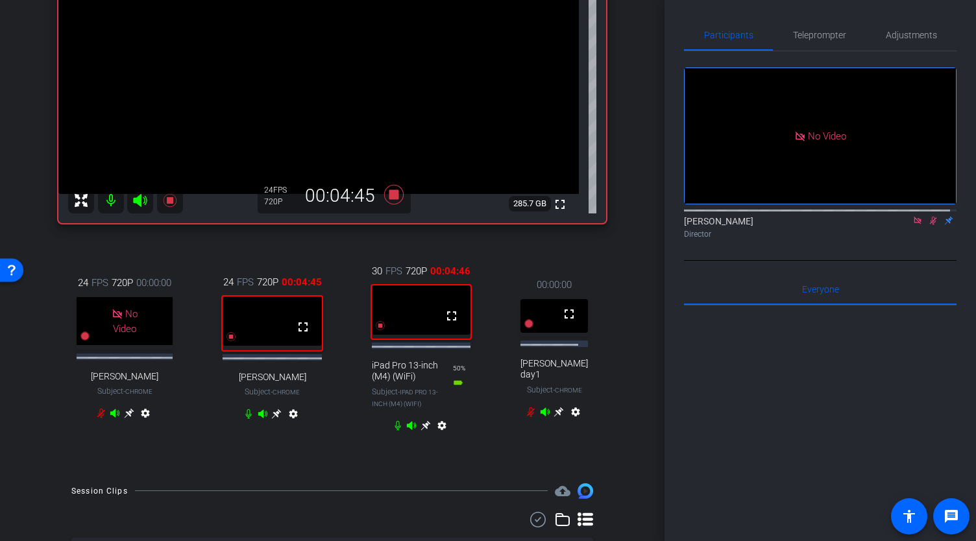
click at [428, 430] on icon at bounding box center [426, 426] width 10 height 10
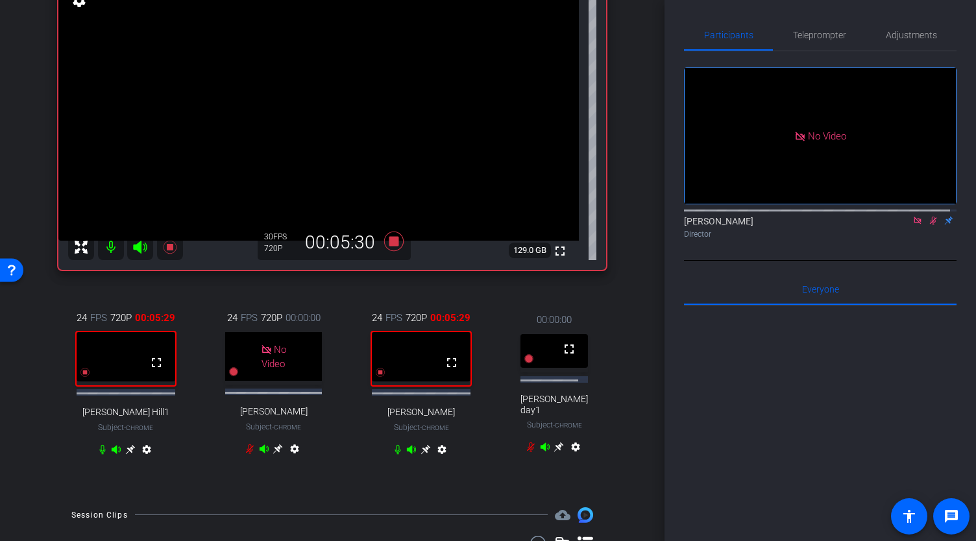
scroll to position [160, 0]
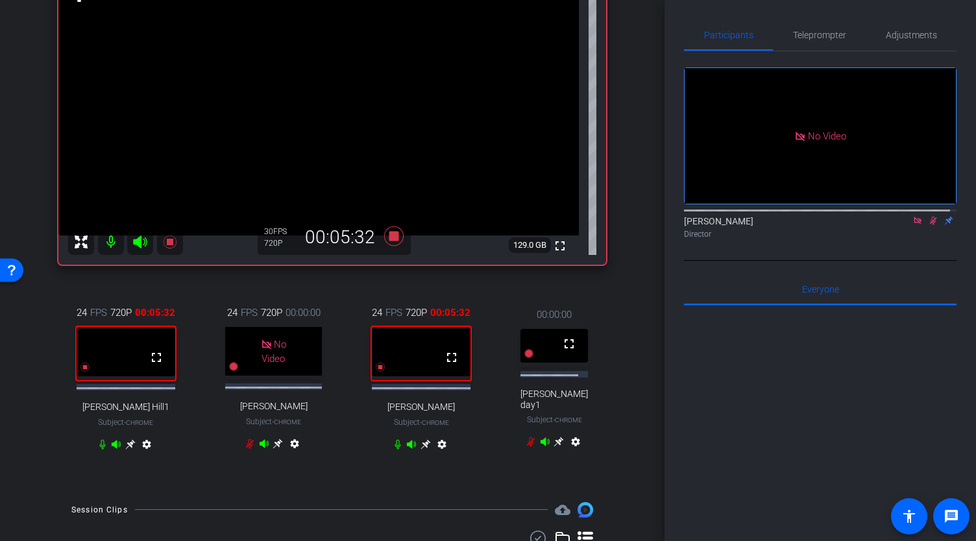
click at [429, 449] on icon at bounding box center [426, 445] width 10 height 10
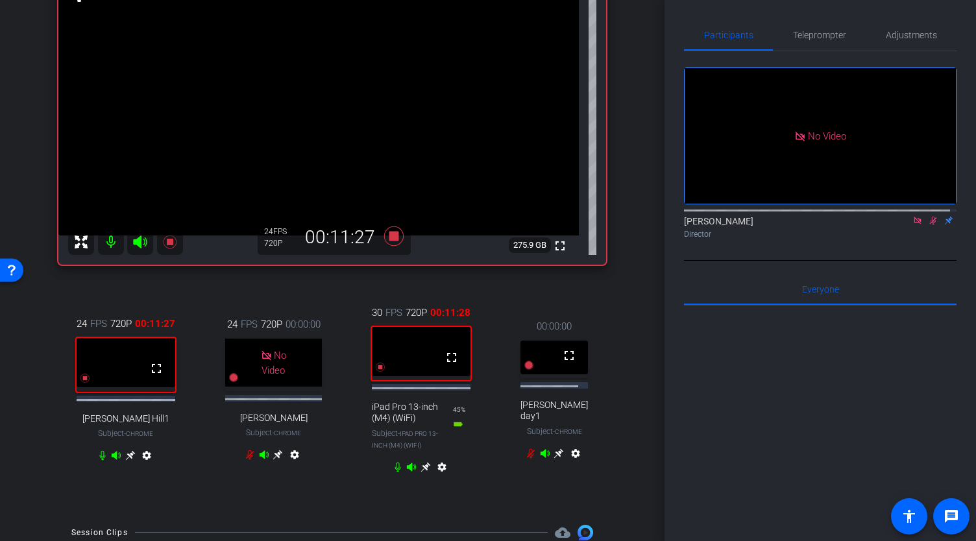
click at [134, 461] on icon at bounding box center [130, 456] width 10 height 10
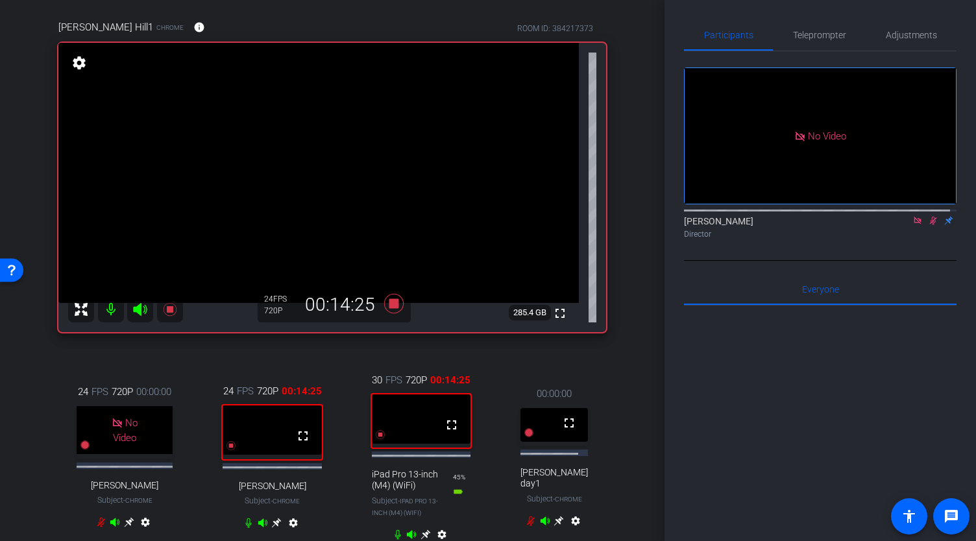
scroll to position [543, 0]
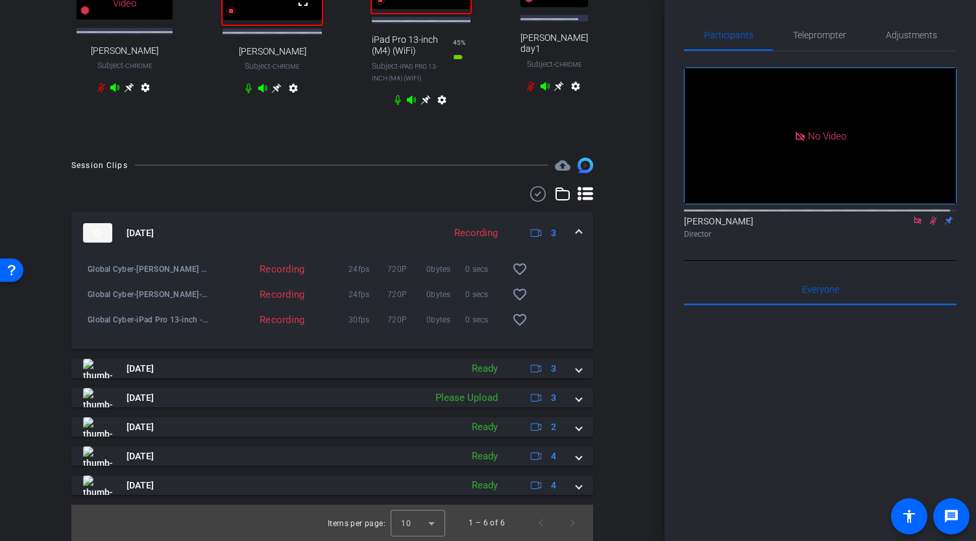
click at [656, 399] on div "arrow_back Global Cyber Back to project Send invite account_box grid_on setting…" at bounding box center [332, 270] width 665 height 541
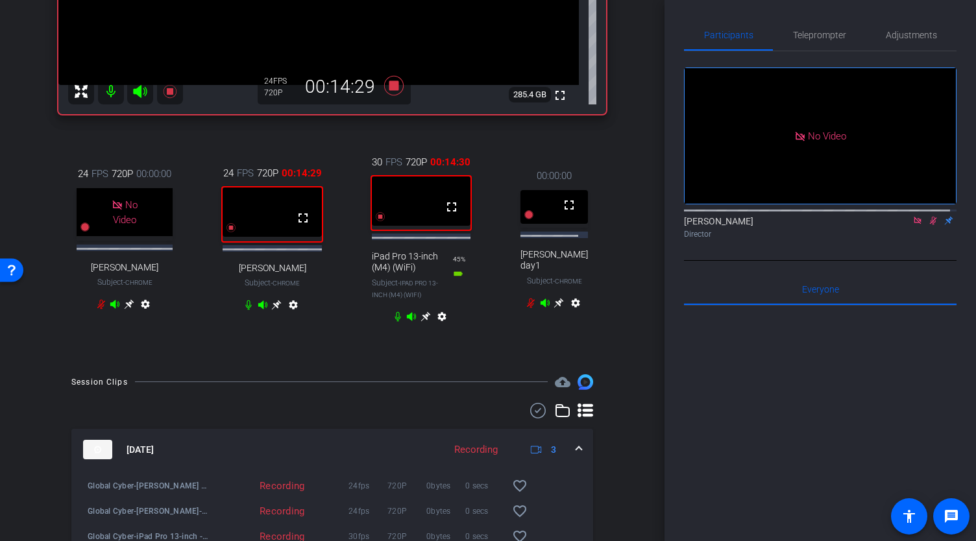
scroll to position [260, 0]
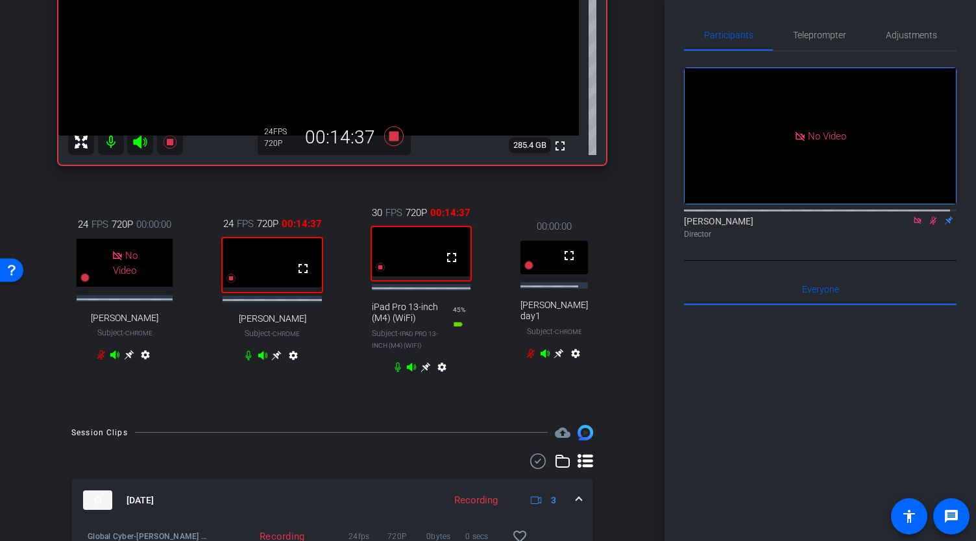
click at [428, 373] on icon at bounding box center [426, 367] width 10 height 10
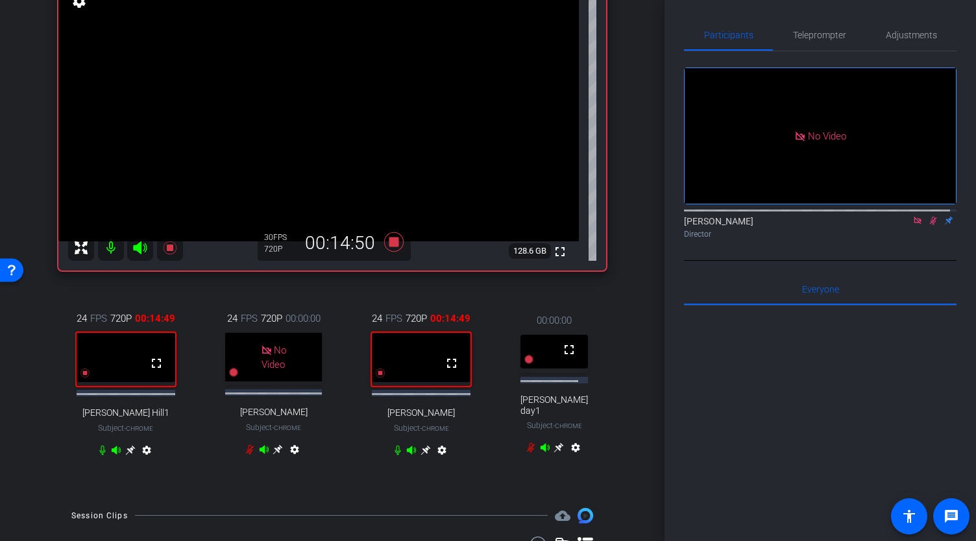
scroll to position [134, 0]
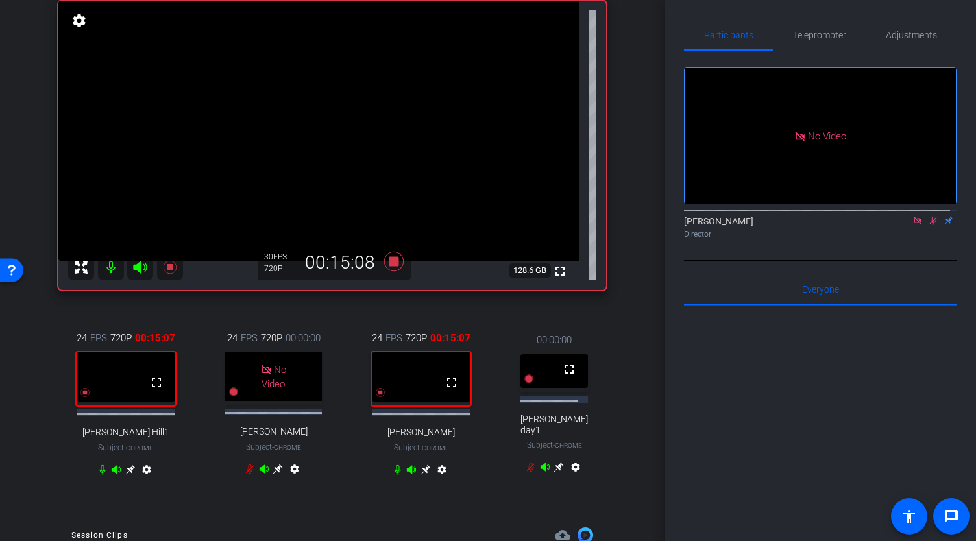
click at [428, 475] on icon at bounding box center [426, 470] width 10 height 10
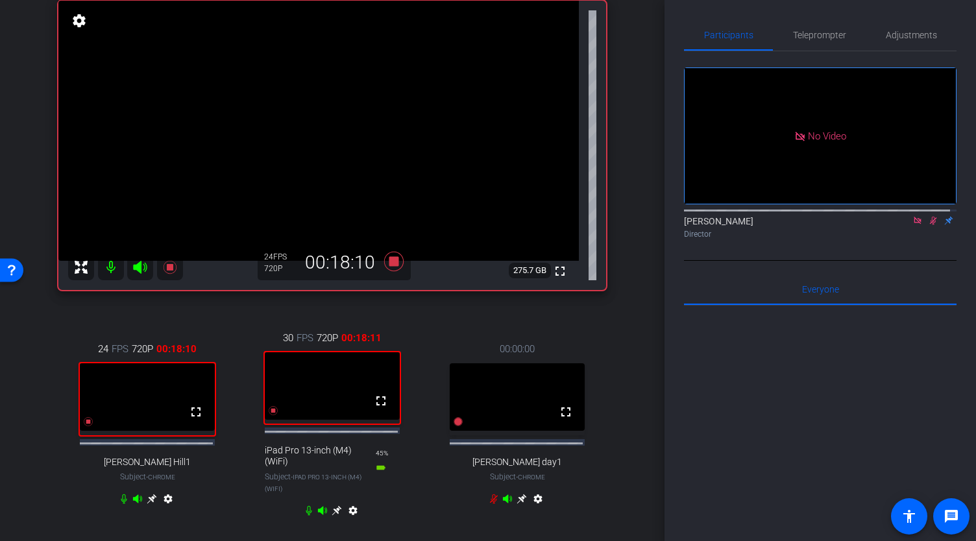
click at [928, 225] on icon at bounding box center [933, 220] width 10 height 9
click at [930, 225] on icon at bounding box center [933, 220] width 10 height 9
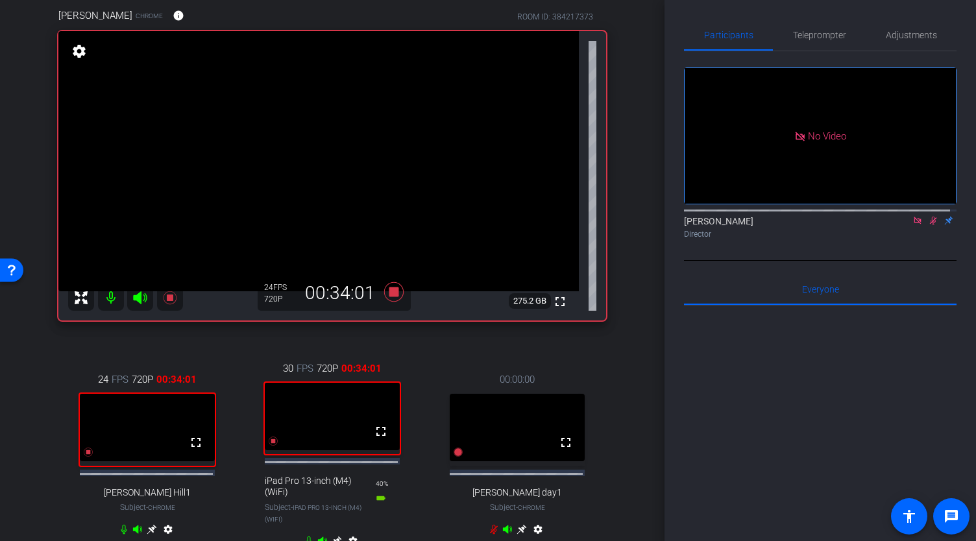
scroll to position [116, 0]
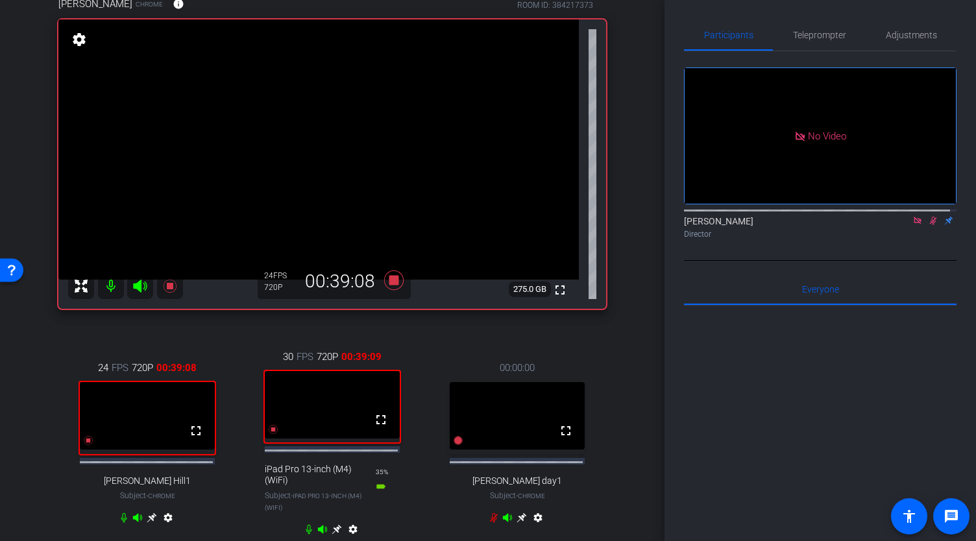
click at [928, 225] on icon at bounding box center [933, 220] width 10 height 9
click at [913, 225] on icon at bounding box center [918, 220] width 10 height 9
drag, startPoint x: 910, startPoint y: 235, endPoint x: 861, endPoint y: 300, distance: 81.5
click at [861, 300] on div "fullscreen settings Abe Menendez flip Director Everyone 0 Mark all read To: Eve…" at bounding box center [820, 377] width 273 height 653
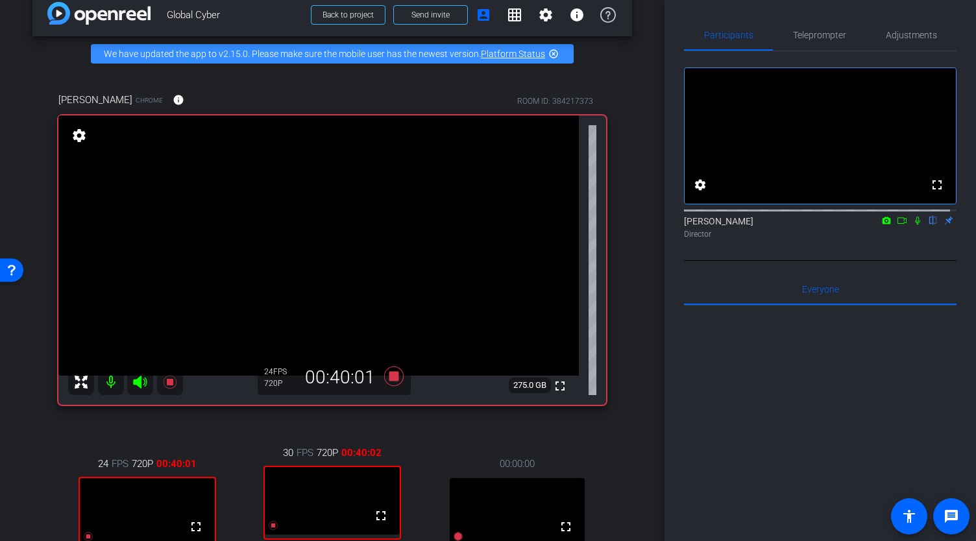
scroll to position [16, 0]
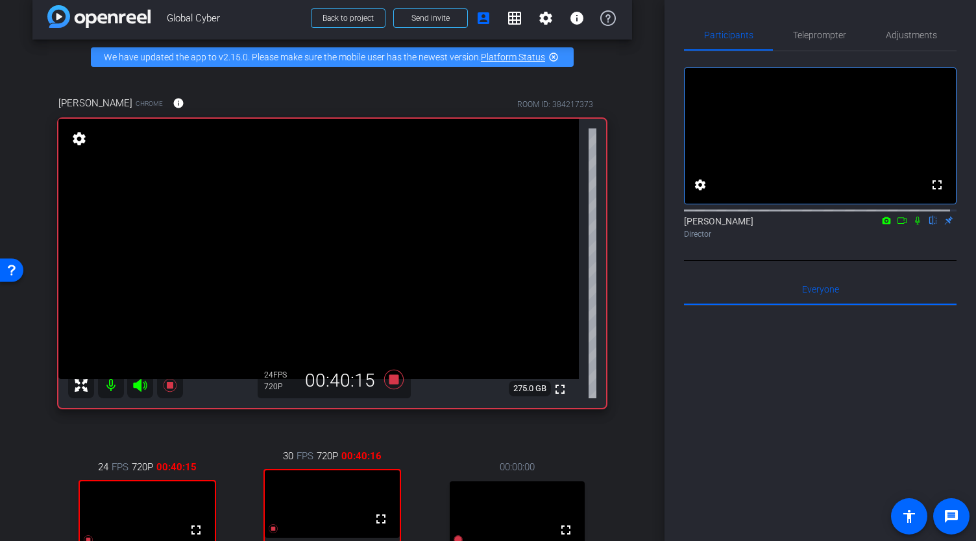
click at [913, 225] on icon at bounding box center [918, 220] width 10 height 9
click at [898, 224] on icon at bounding box center [902, 221] width 9 height 6
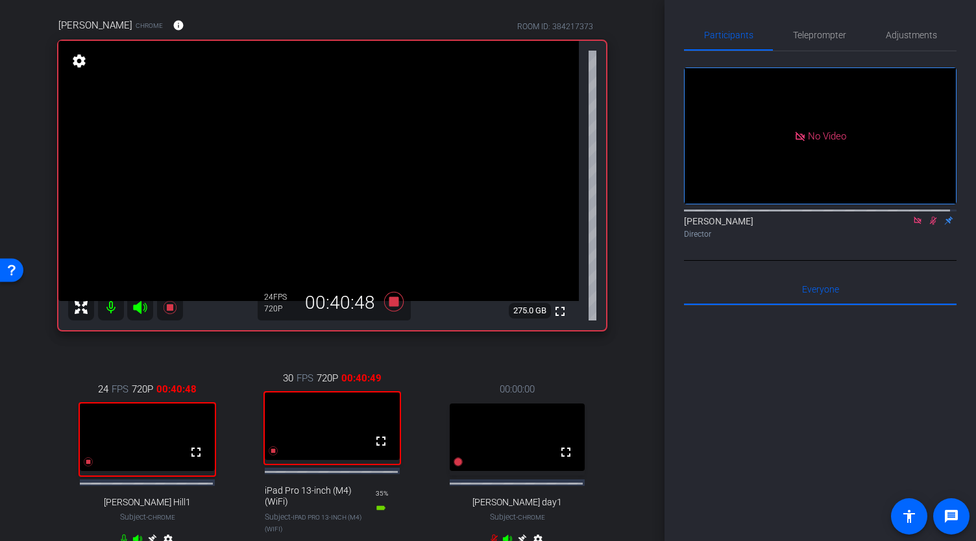
scroll to position [75, 0]
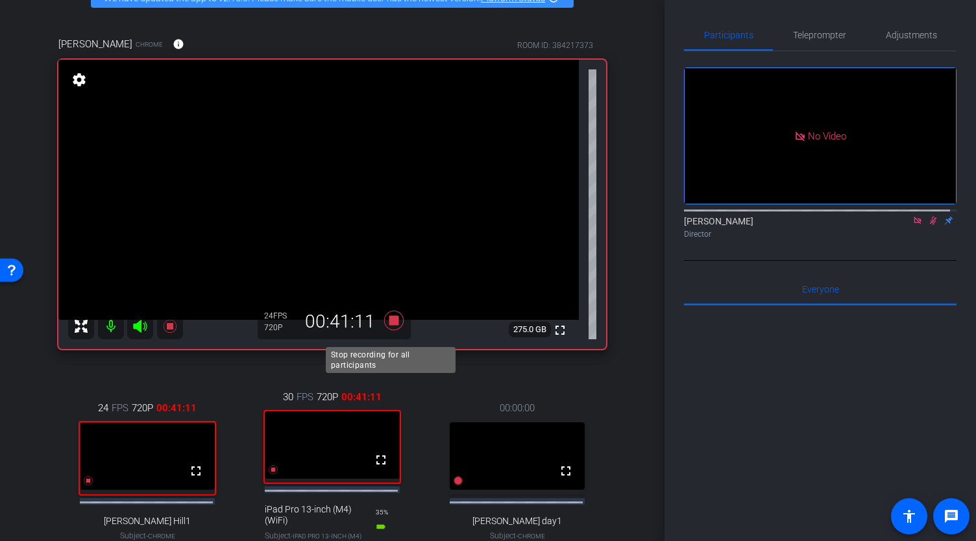
click at [390, 330] on icon at bounding box center [393, 319] width 19 height 19
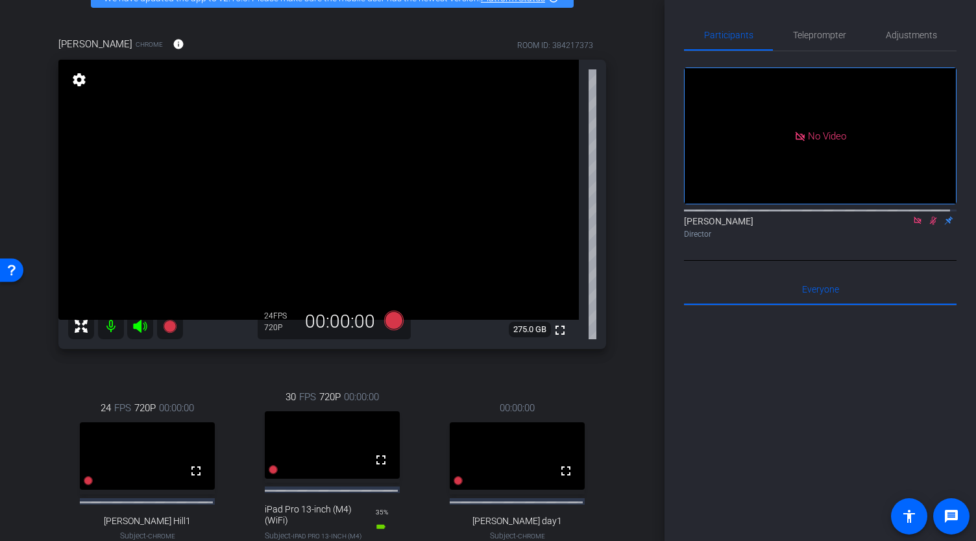
click at [928, 225] on icon at bounding box center [933, 220] width 10 height 9
click at [914, 224] on icon at bounding box center [917, 220] width 7 height 7
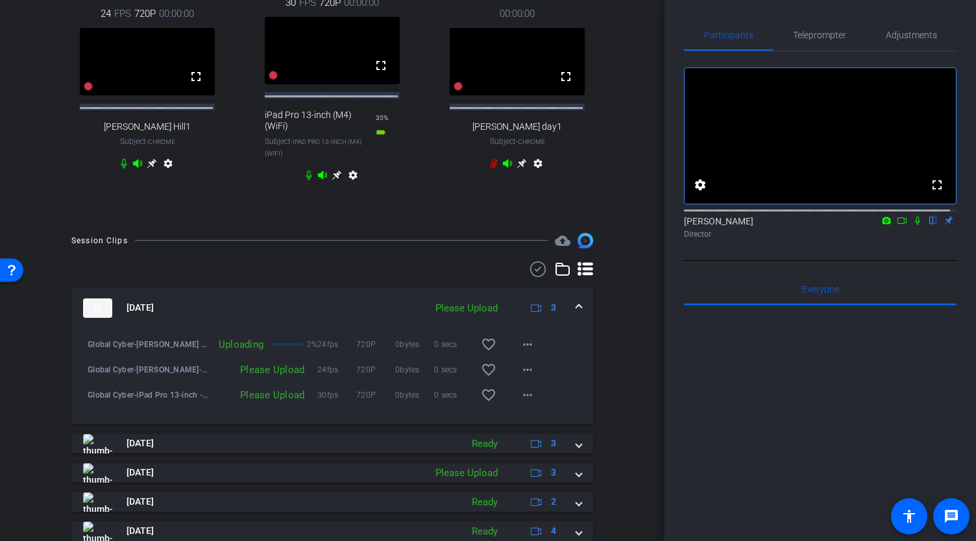
scroll to position [562, 0]
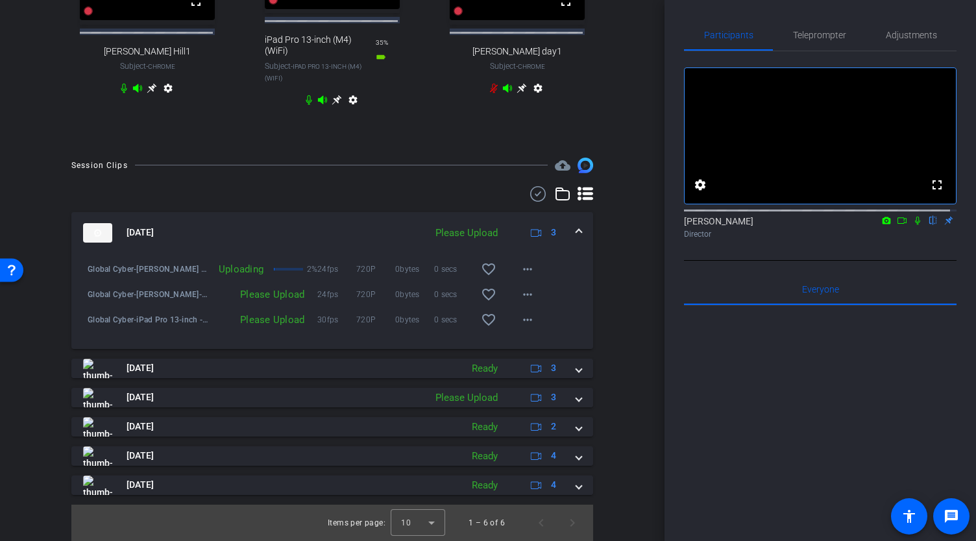
click at [566, 229] on div "Aug 28, 2025 Please Upload 3" at bounding box center [329, 232] width 493 height 19
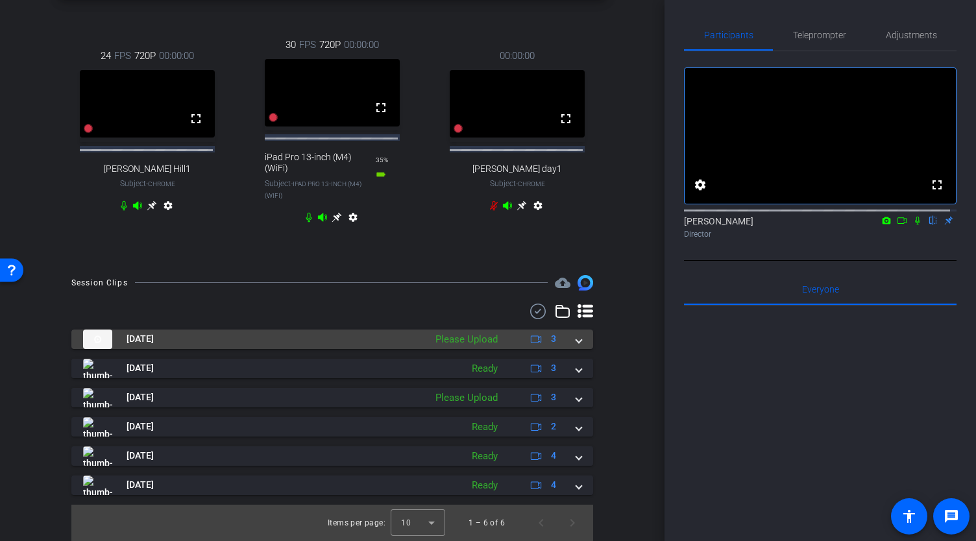
scroll to position [445, 0]
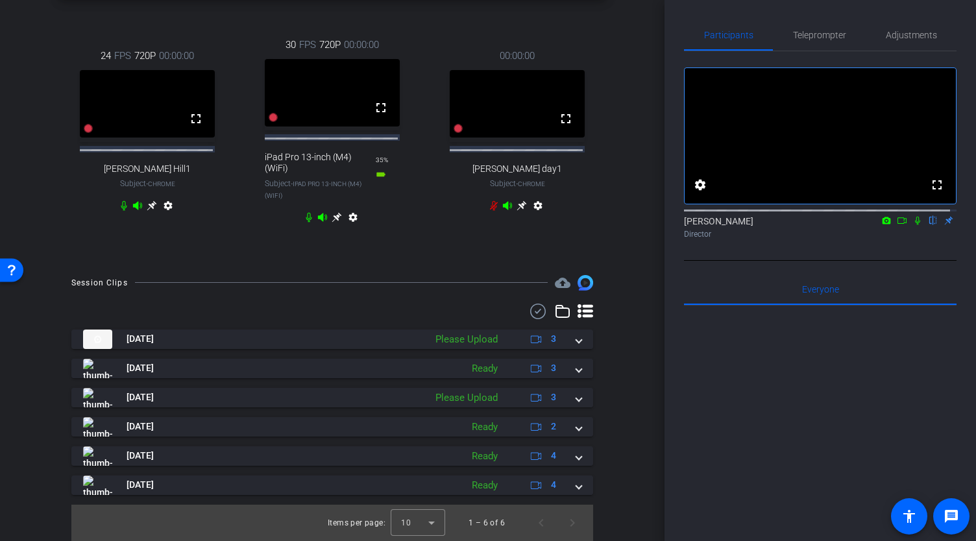
drag, startPoint x: 657, startPoint y: 267, endPoint x: 657, endPoint y: 280, distance: 13.0
click at [657, 280] on div "arrow_back Global Cyber Back to project Send invite account_box grid_on setting…" at bounding box center [332, 270] width 665 height 541
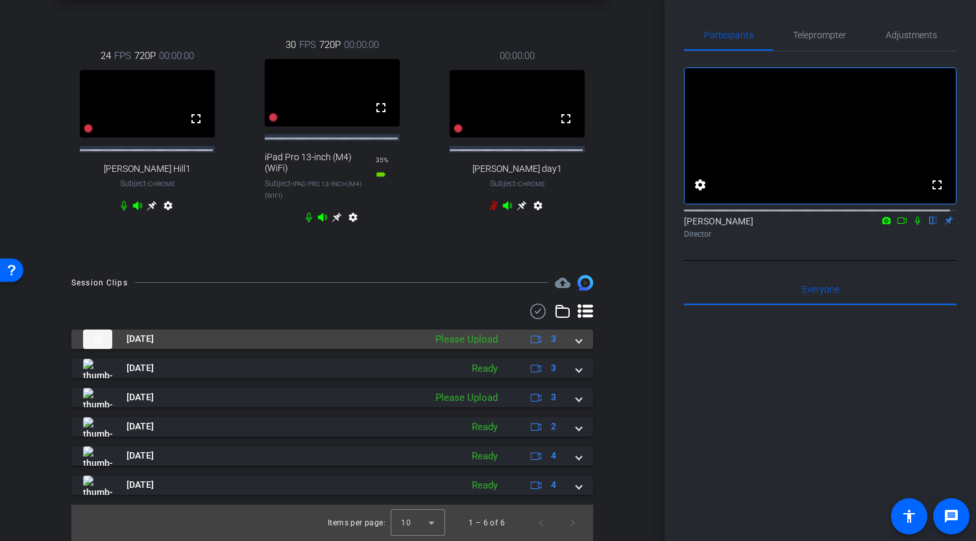
click at [569, 338] on div "Aug 28, 2025 Please Upload 3" at bounding box center [329, 339] width 493 height 19
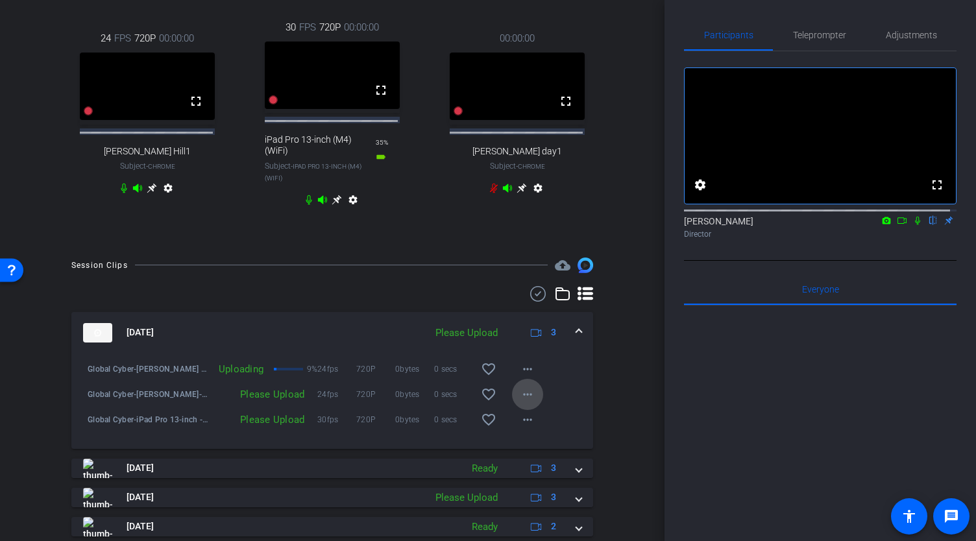
click at [523, 403] on mat-icon "more_horiz" at bounding box center [528, 395] width 16 height 16
click at [644, 397] on div at bounding box center [488, 270] width 976 height 541
click at [520, 428] on mat-icon "more_horiz" at bounding box center [528, 420] width 16 height 16
click at [530, 465] on span "Upload" at bounding box center [543, 464] width 52 height 16
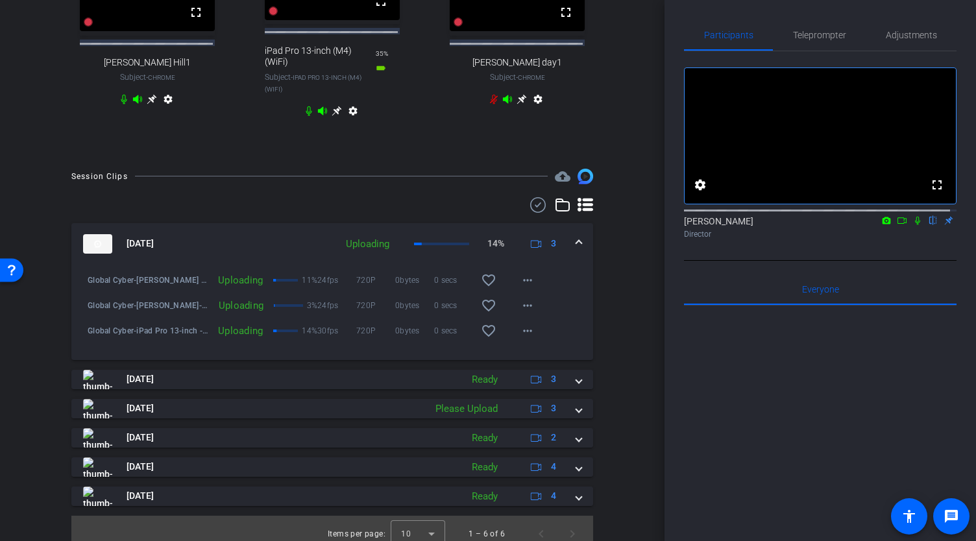
scroll to position [562, 0]
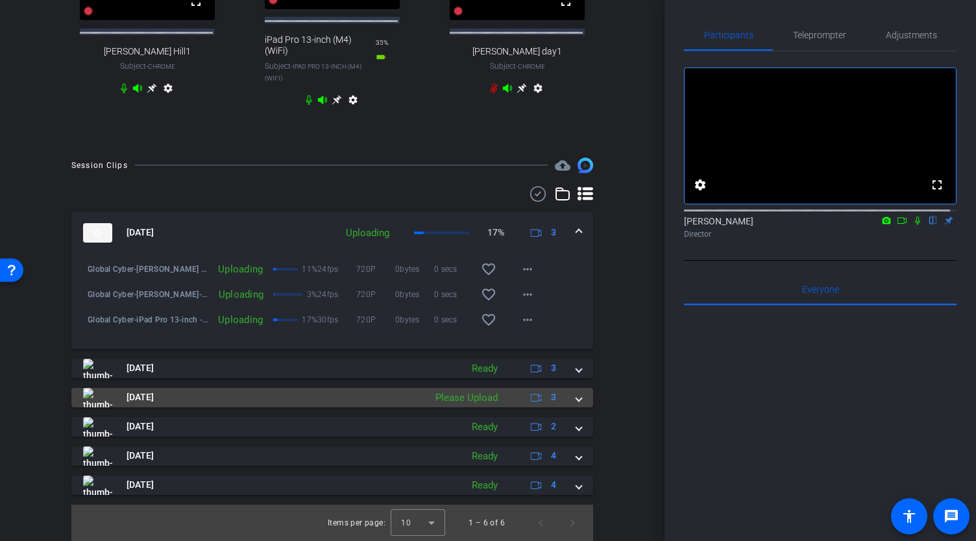
click at [577, 399] on span at bounding box center [579, 398] width 5 height 14
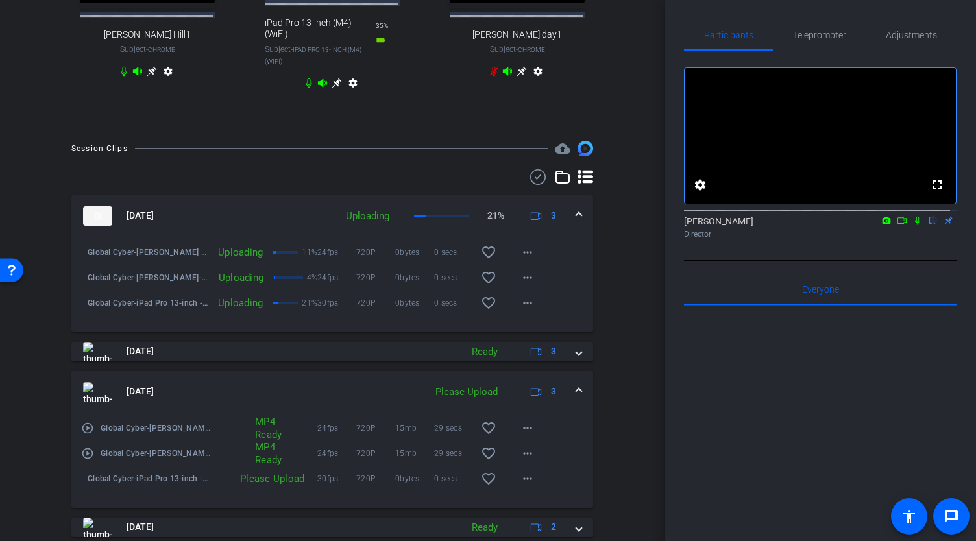
click at [569, 402] on div "Aug 28, 2025 Please Upload 3" at bounding box center [329, 391] width 493 height 19
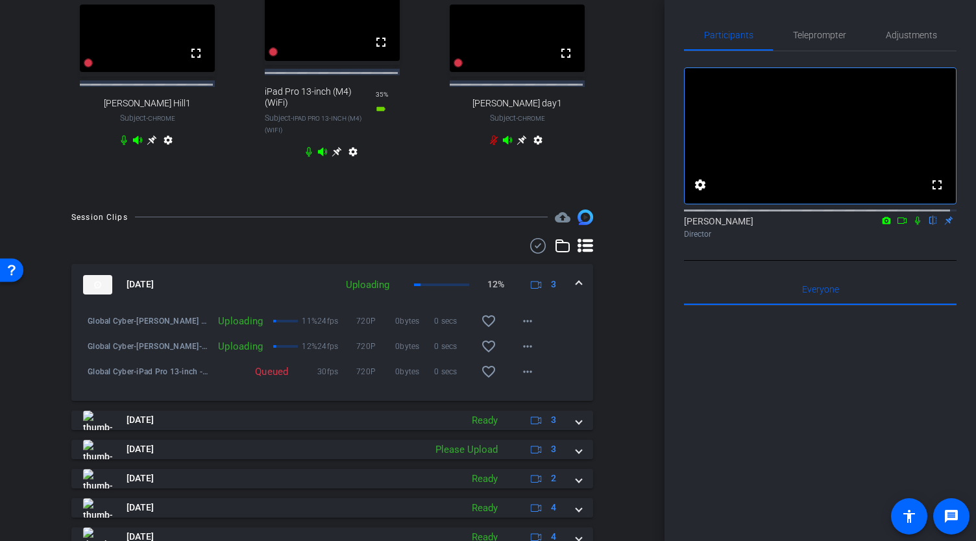
scroll to position [495, 0]
click at [525, 379] on mat-icon "more_horiz" at bounding box center [528, 371] width 16 height 16
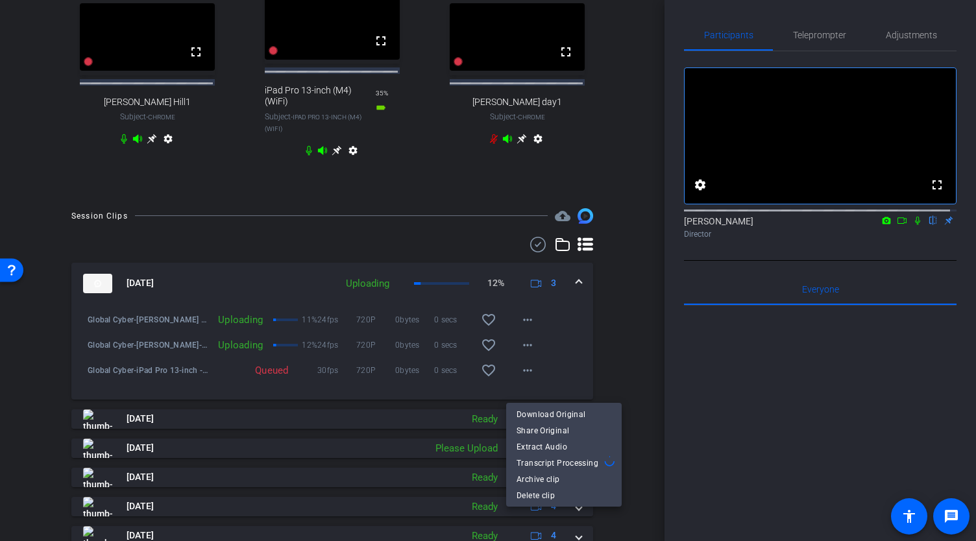
click at [625, 334] on div at bounding box center [488, 270] width 976 height 541
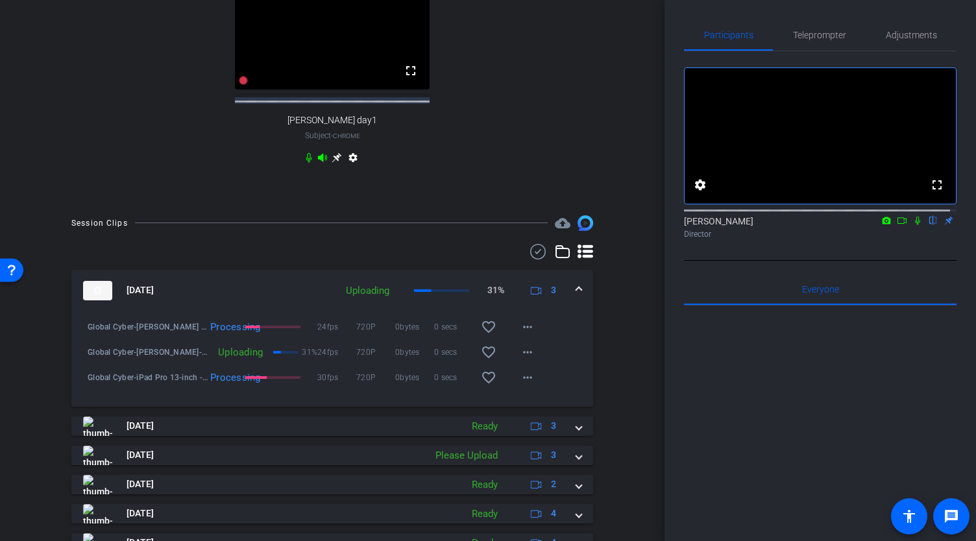
click at [577, 296] on span at bounding box center [579, 291] width 5 height 14
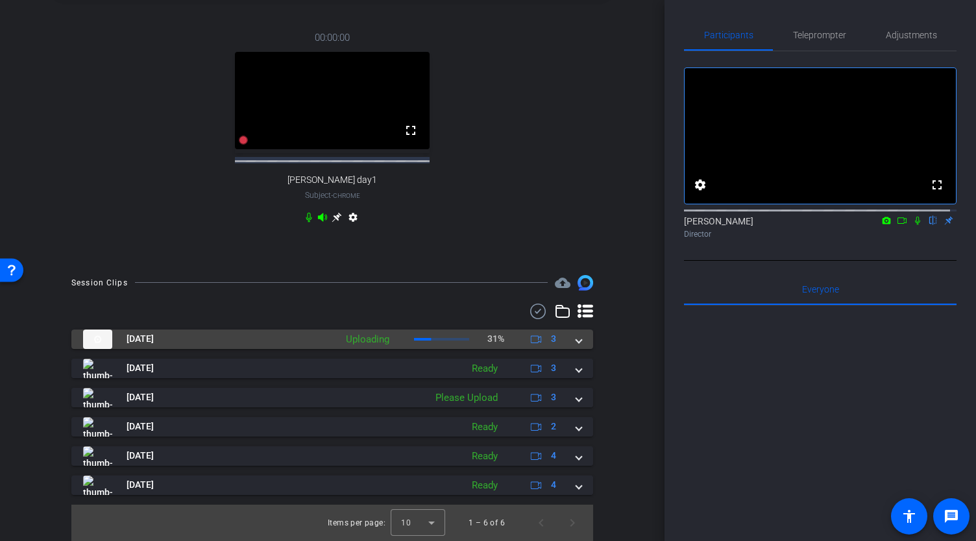
scroll to position [445, 0]
click at [577, 342] on span at bounding box center [579, 339] width 5 height 14
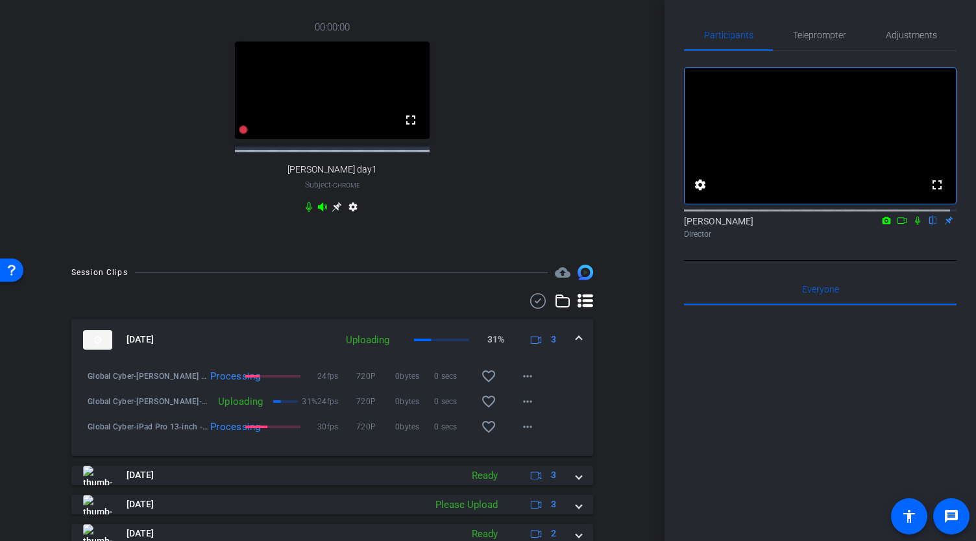
scroll to position [495, 0]
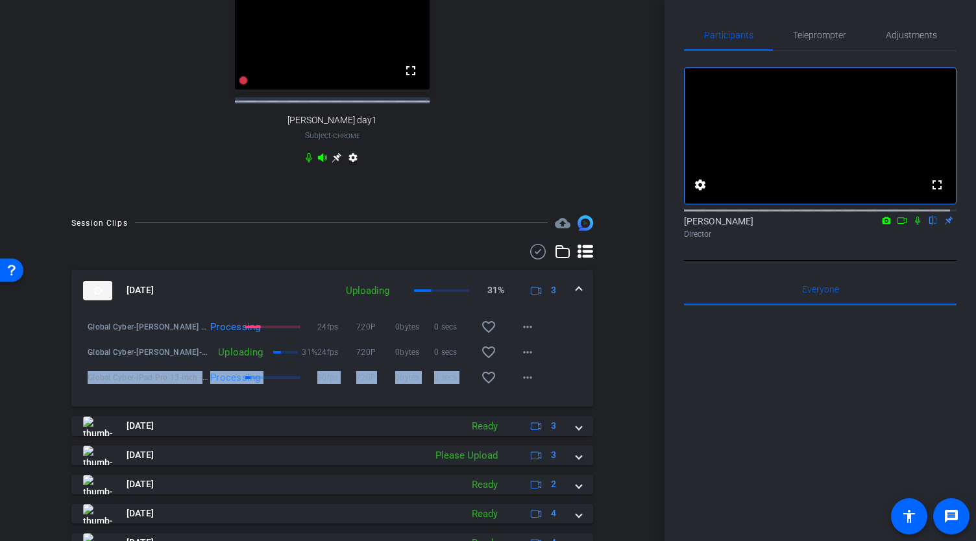
drag, startPoint x: 627, startPoint y: 343, endPoint x: 635, endPoint y: 363, distance: 21.8
click at [635, 363] on div "arrow_back Global Cyber Back to project Send invite account_box grid_on setting…" at bounding box center [332, 270] width 665 height 541
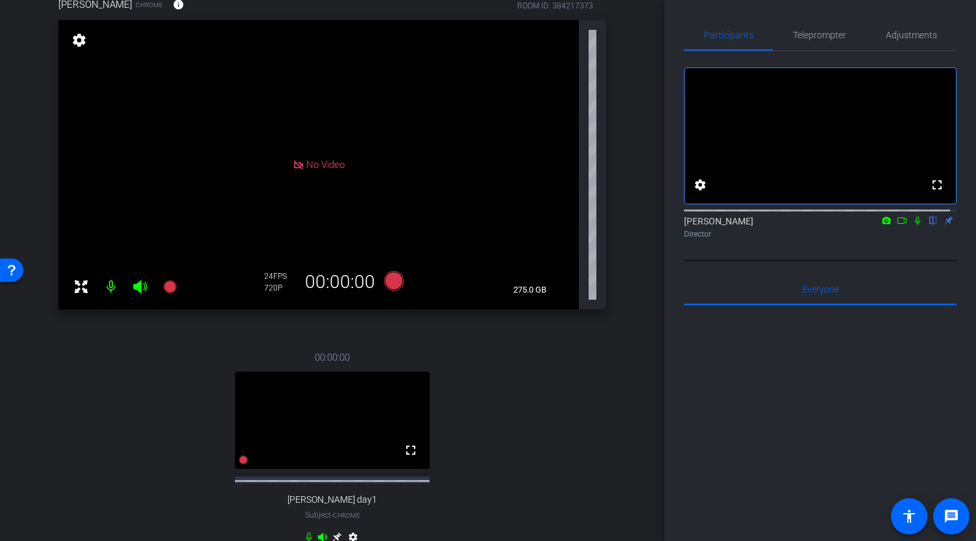
scroll to position [82, 0]
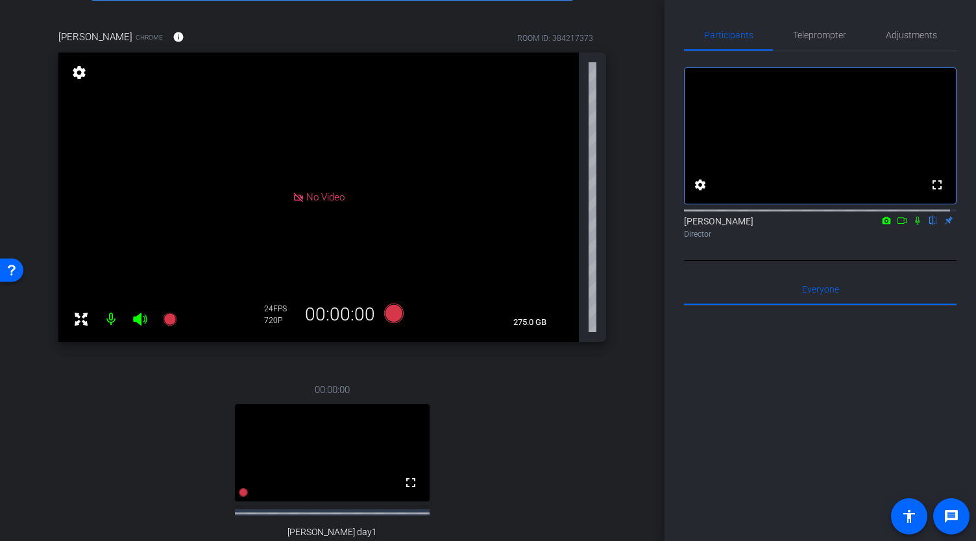
click at [110, 332] on mat-icon at bounding box center [111, 319] width 26 height 26
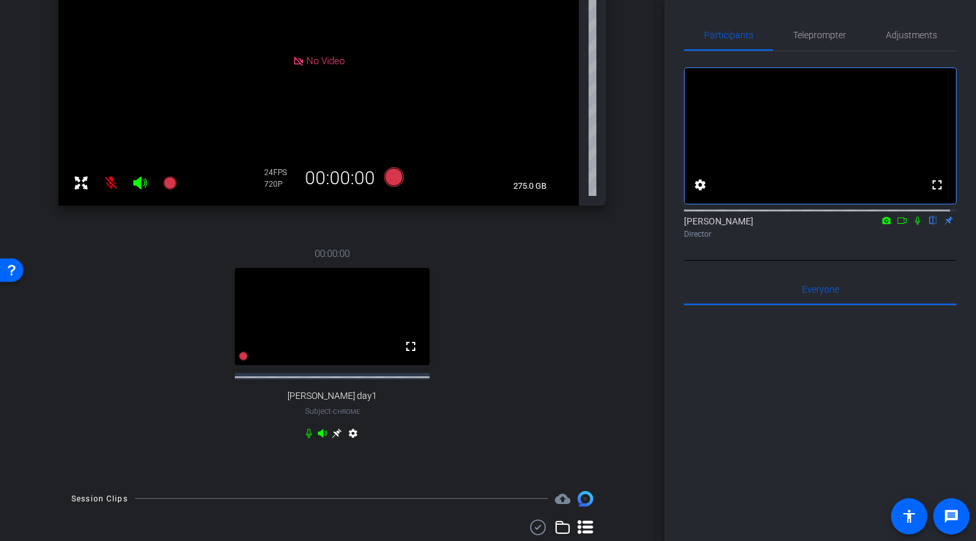
scroll to position [216, 0]
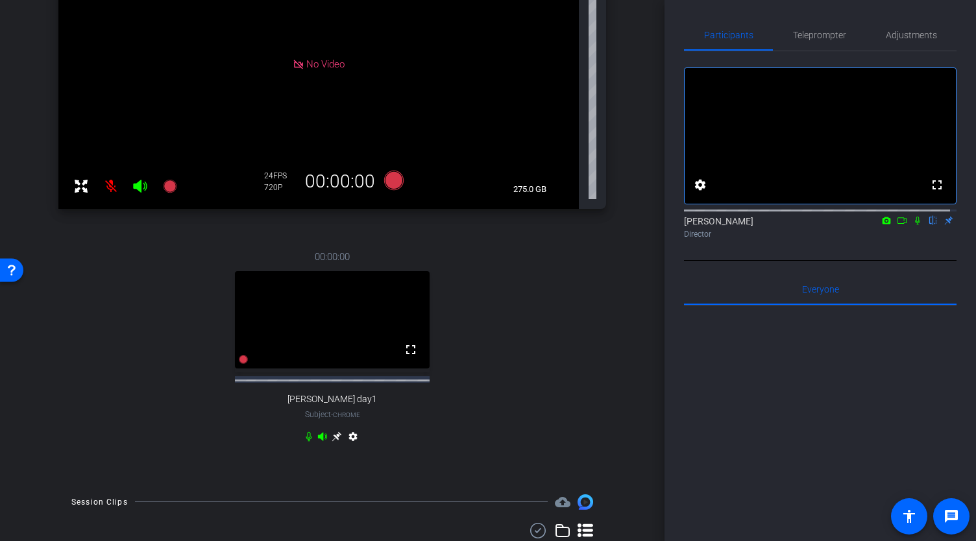
click at [139, 193] on icon at bounding box center [140, 186] width 14 height 13
click at [138, 193] on icon at bounding box center [140, 186] width 14 height 13
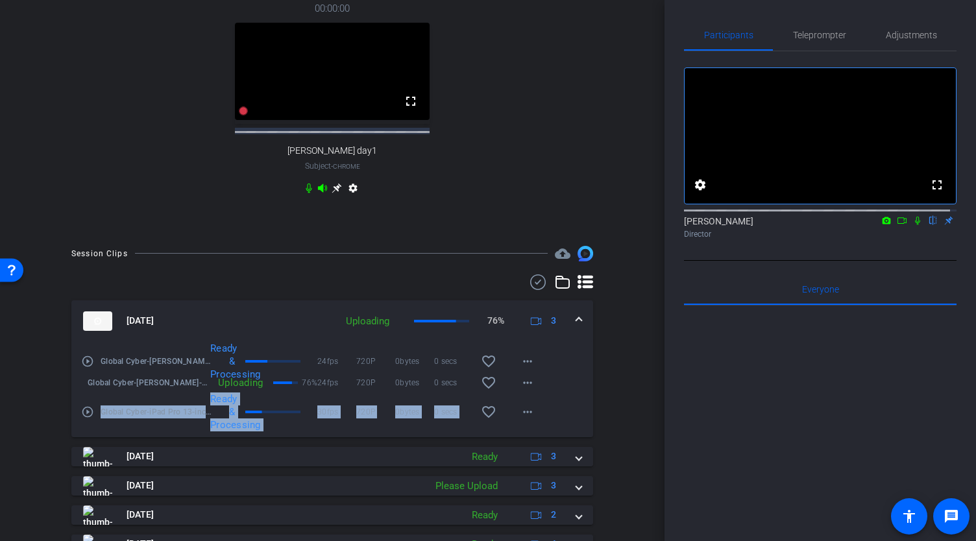
scroll to position [562, 0]
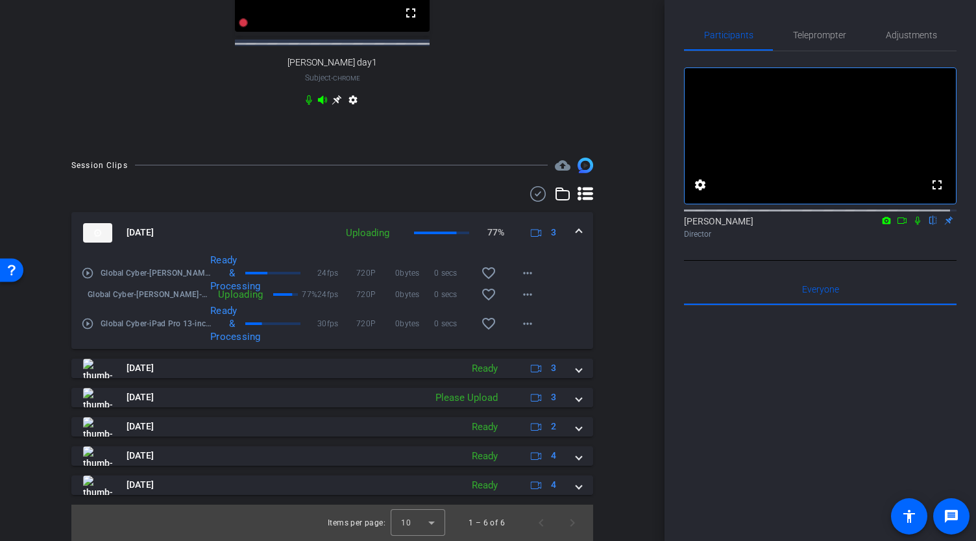
drag, startPoint x: 665, startPoint y: 377, endPoint x: 666, endPoint y: 338, distance: 39.0
click at [666, 338] on div "Participants Teleprompter Adjustments fullscreen settings Abe Menendez flip Dir…" at bounding box center [821, 270] width 312 height 541
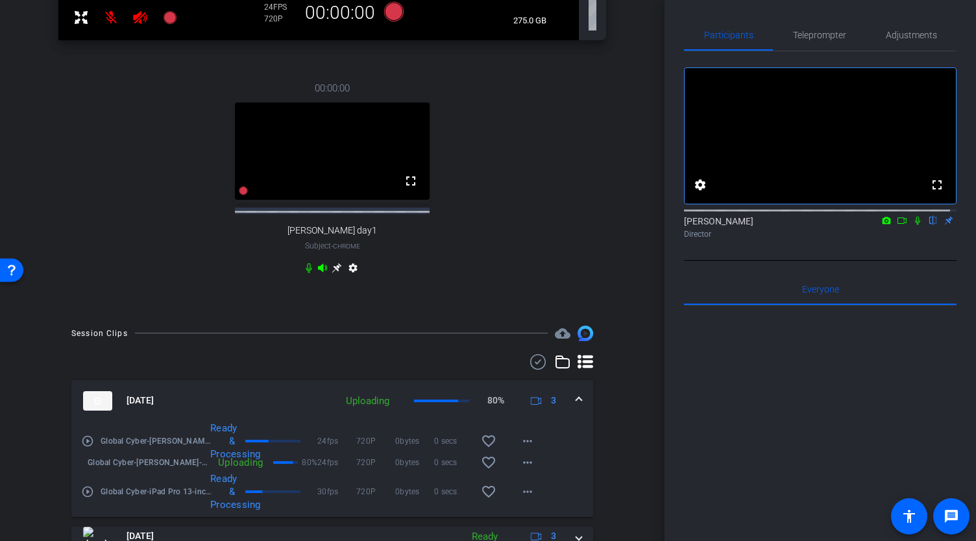
scroll to position [383, 0]
click at [897, 225] on icon at bounding box center [902, 220] width 10 height 9
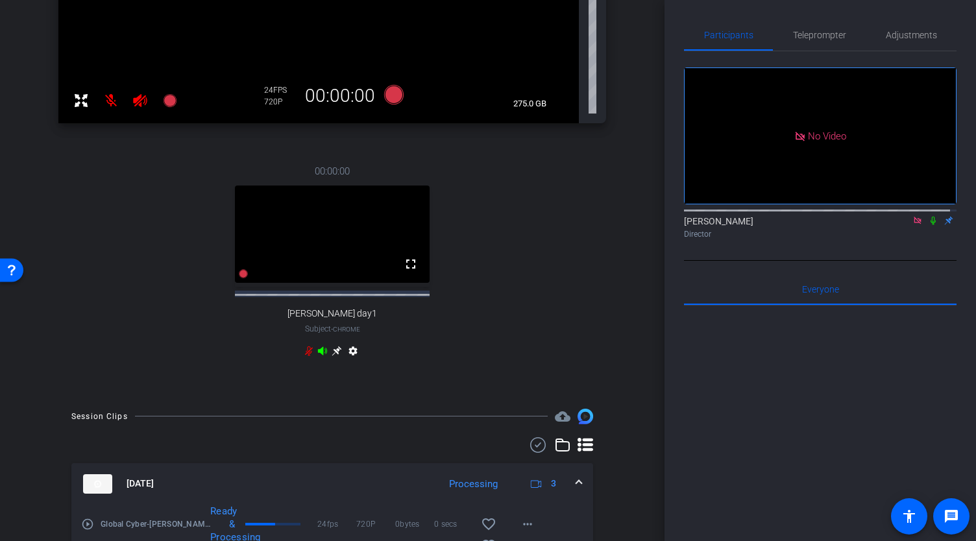
scroll to position [289, 0]
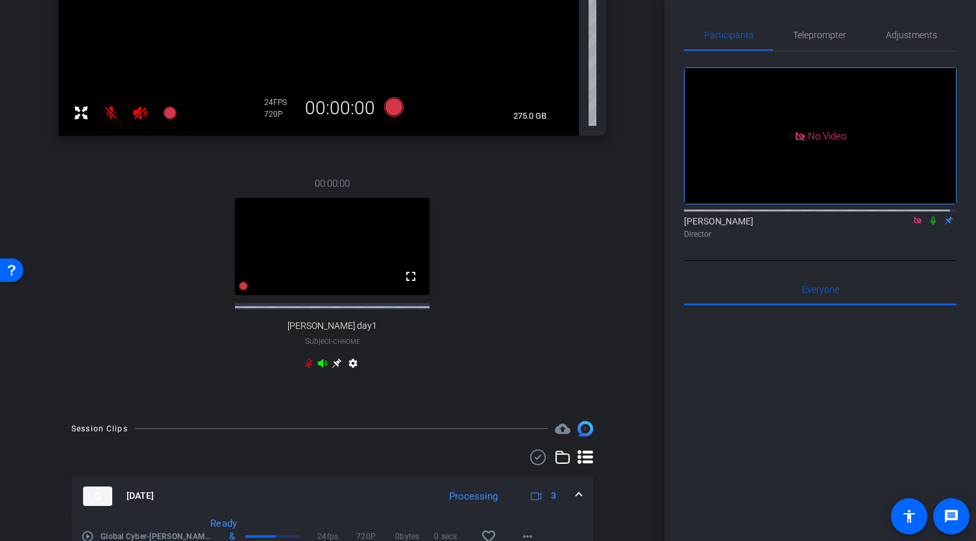
click at [142, 121] on icon at bounding box center [140, 113] width 16 height 16
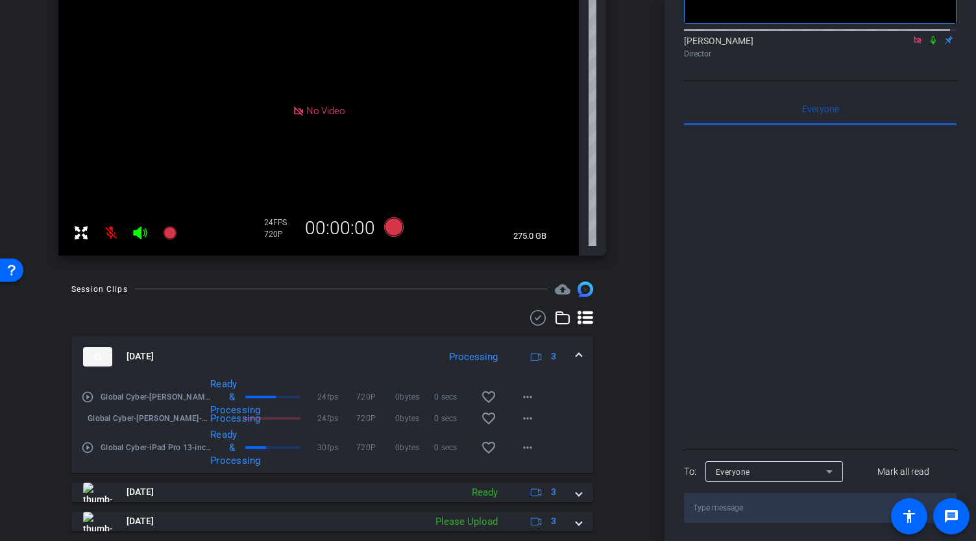
scroll to position [0, 0]
